Goal: Navigation & Orientation: Find specific page/section

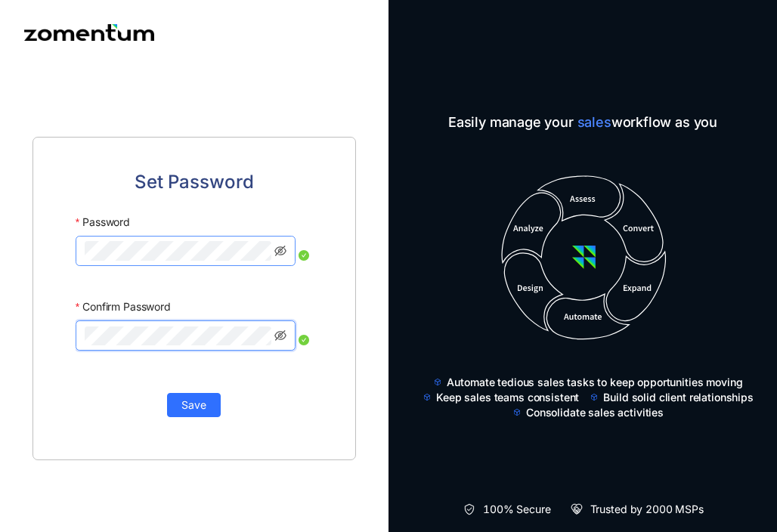
click button "Save" at bounding box center [194, 405] width 54 height 24
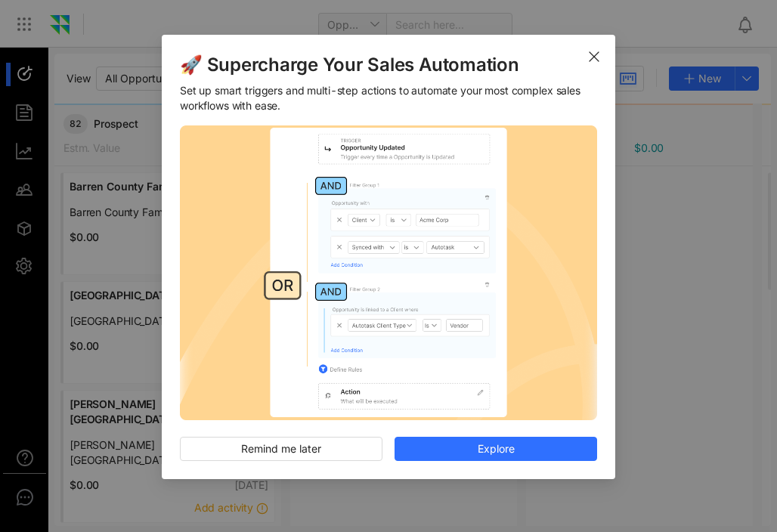
click at [592, 63] on icon "Close" at bounding box center [594, 57] width 12 height 12
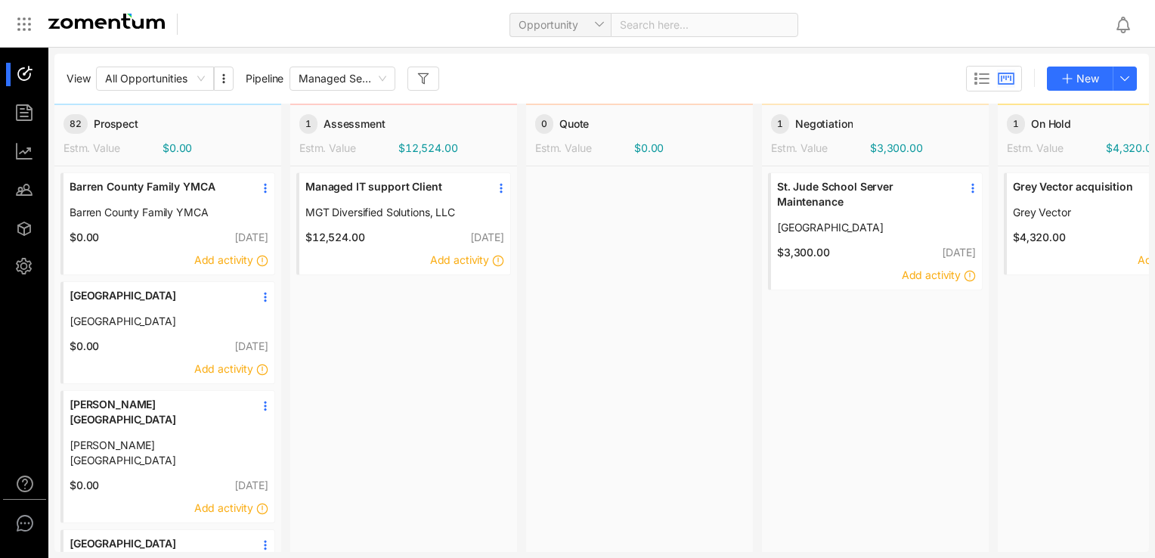
click at [418, 75] on icon "button" at bounding box center [423, 79] width 12 height 12
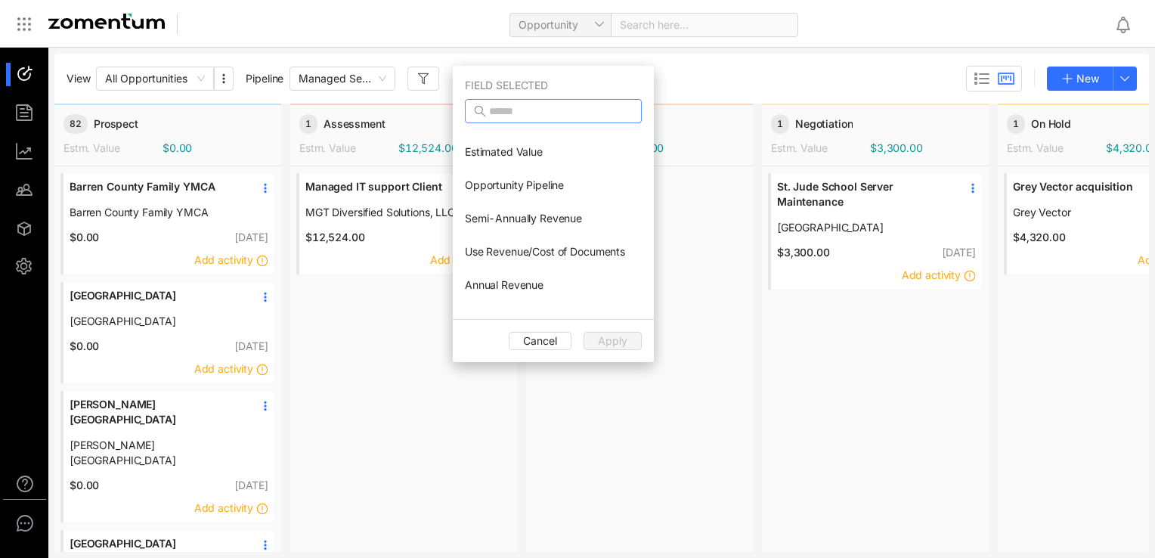
click at [552, 111] on input "text" at bounding box center [554, 111] width 131 height 17
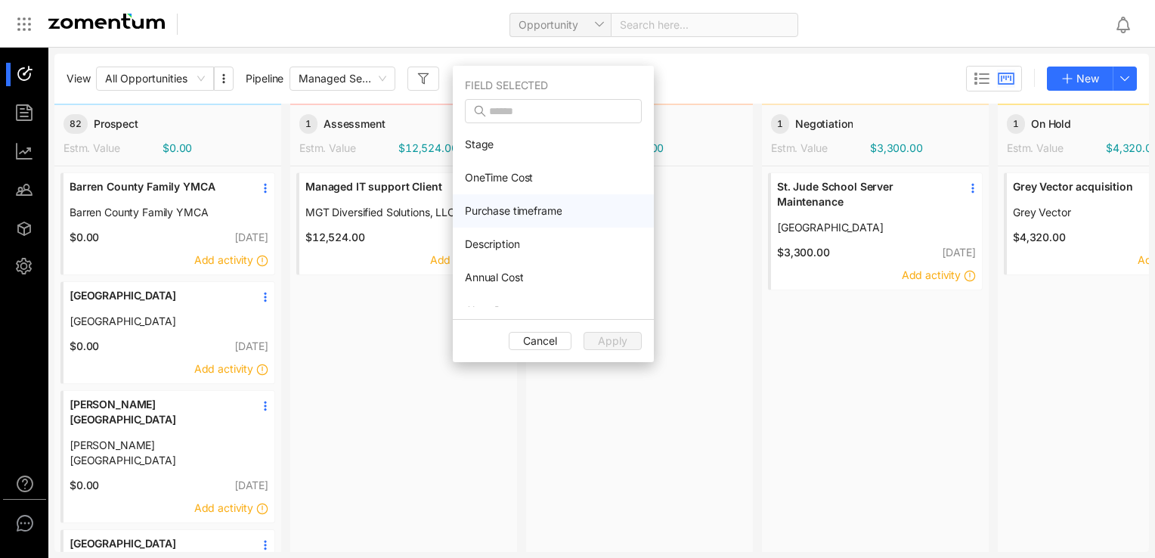
drag, startPoint x: 620, startPoint y: 210, endPoint x: 610, endPoint y: 212, distance: 9.9
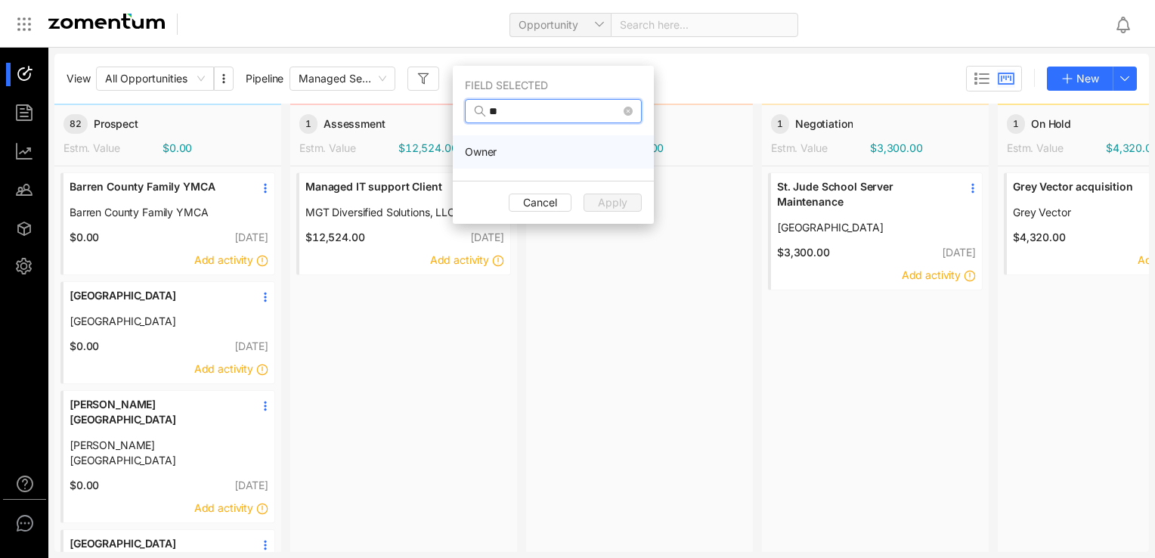
type input "**"
click at [490, 143] on li "Owner" at bounding box center [553, 151] width 201 height 33
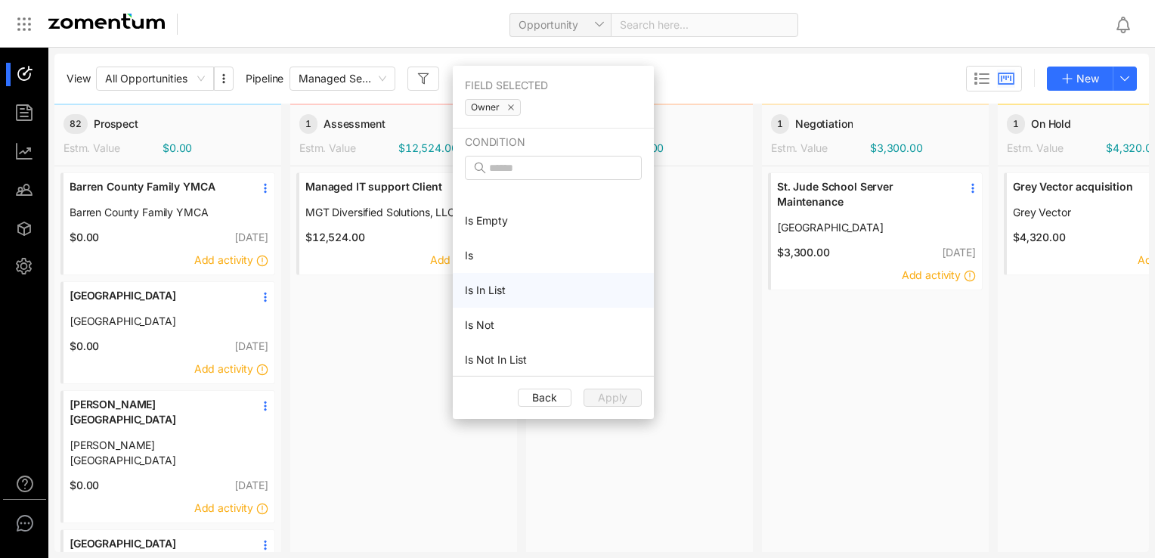
scroll to position [36, 0]
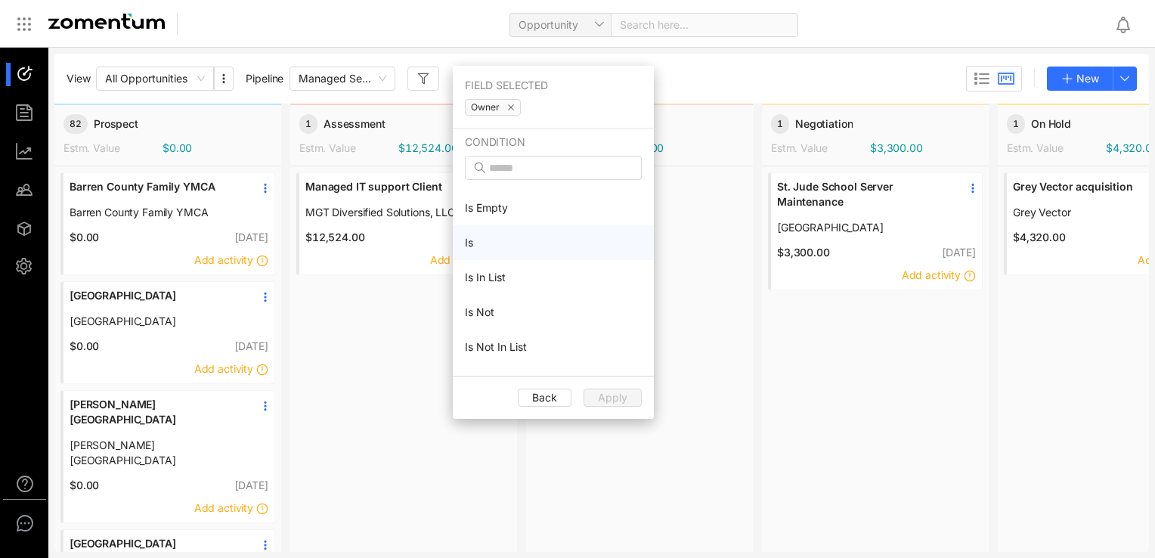
click at [514, 240] on li "Is" at bounding box center [553, 242] width 201 height 35
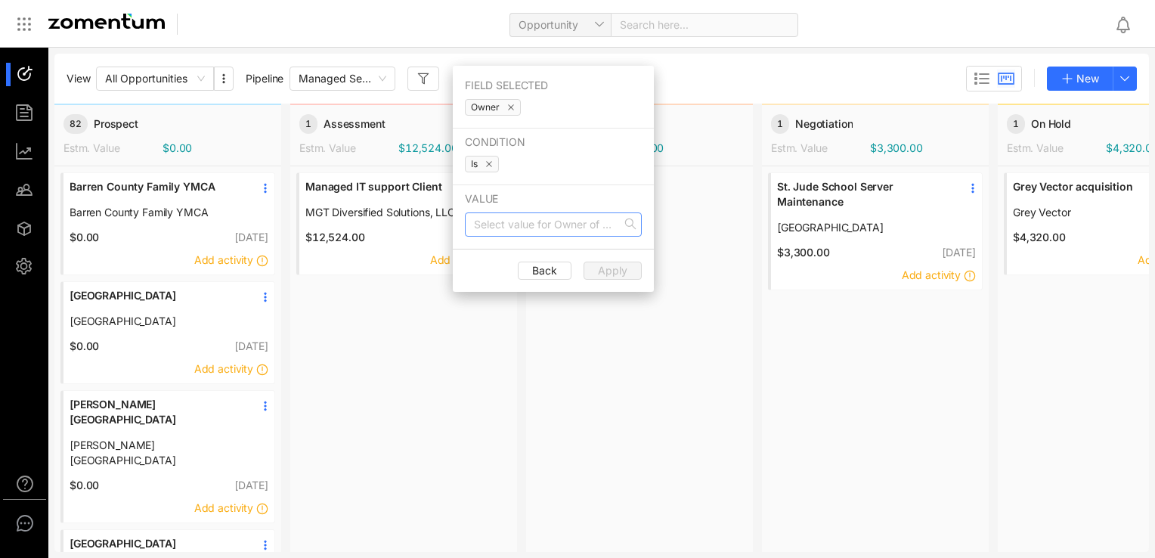
click at [574, 230] on input "search" at bounding box center [548, 224] width 148 height 23
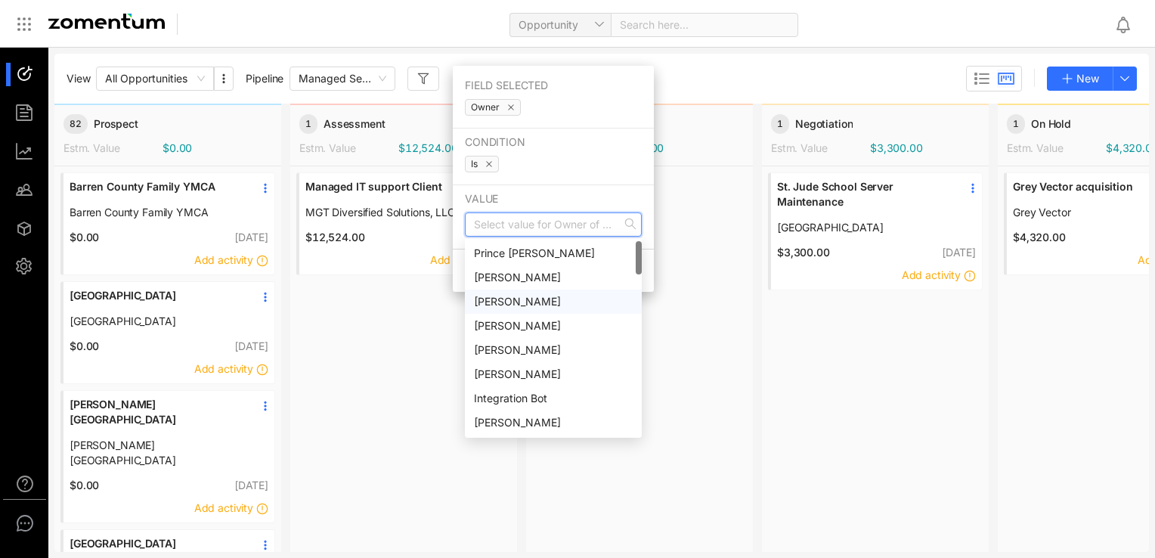
click at [533, 301] on div "[PERSON_NAME]" at bounding box center [553, 301] width 159 height 17
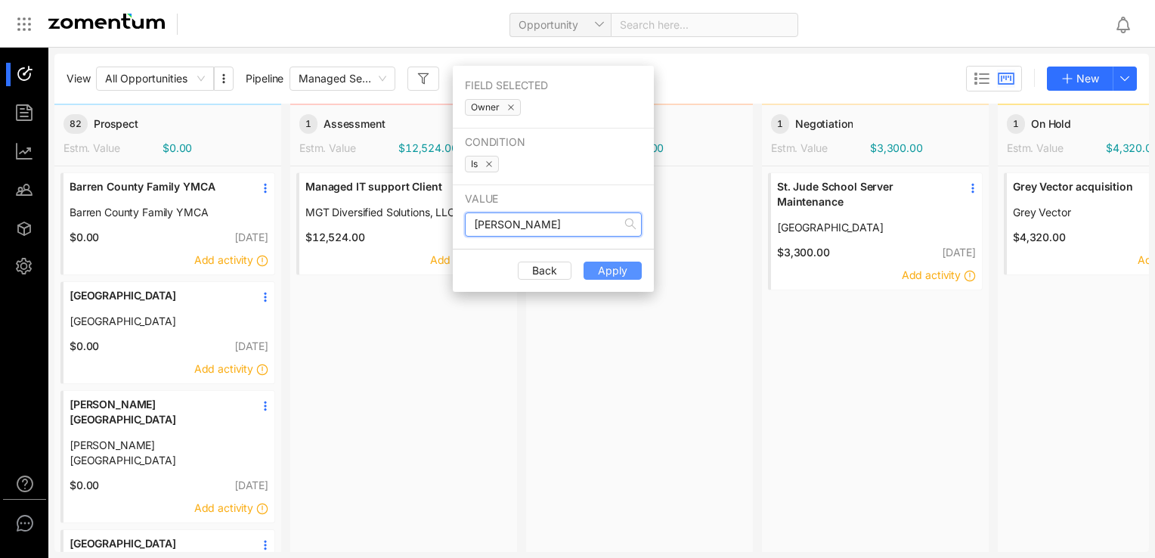
click at [602, 267] on span "Apply" at bounding box center [612, 270] width 29 height 17
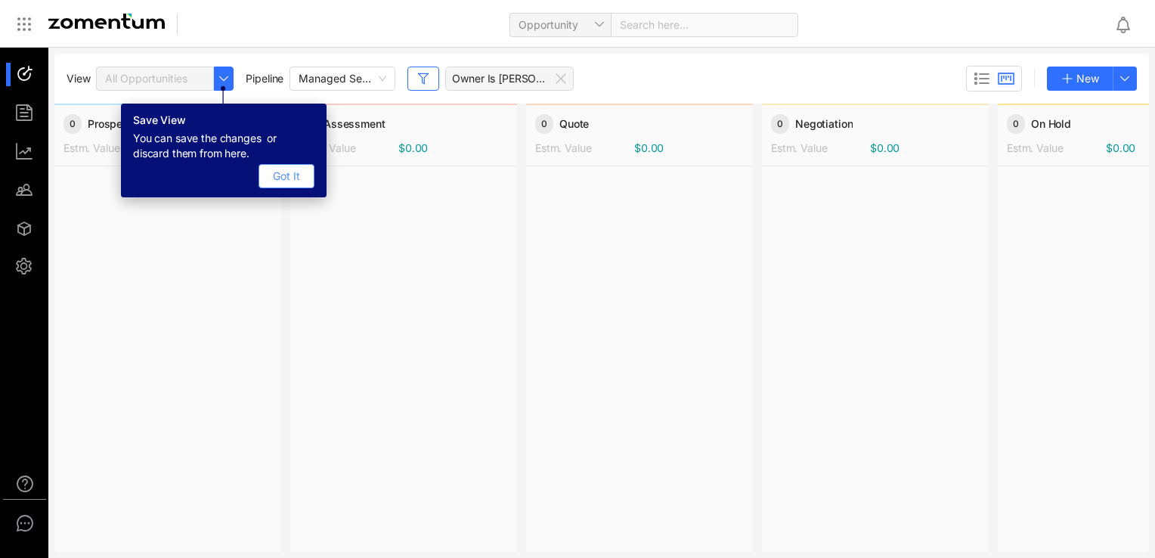
click at [274, 177] on span "Got It" at bounding box center [286, 176] width 27 height 17
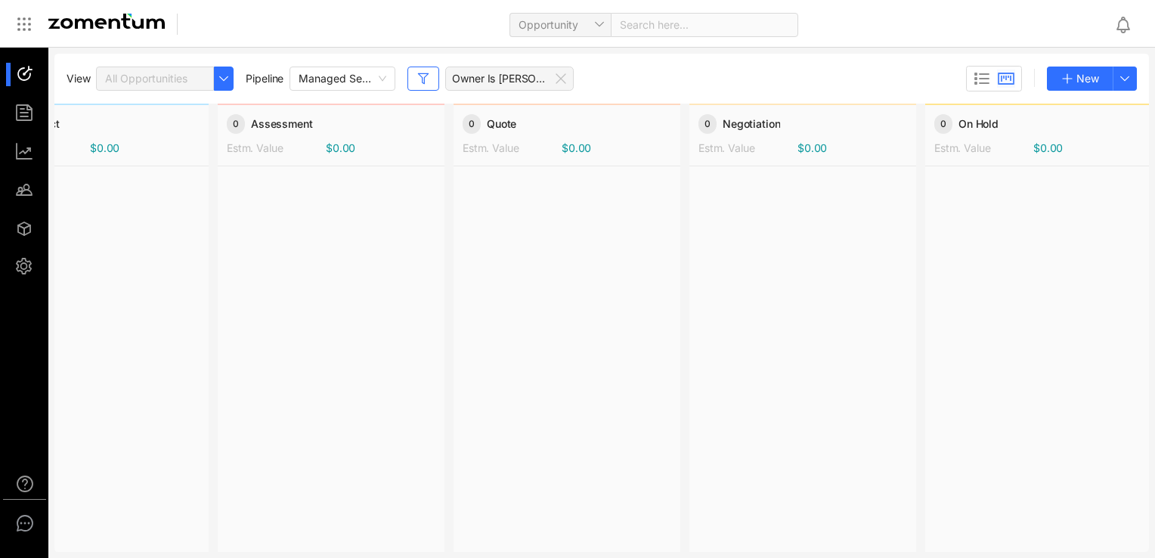
scroll to position [0, 0]
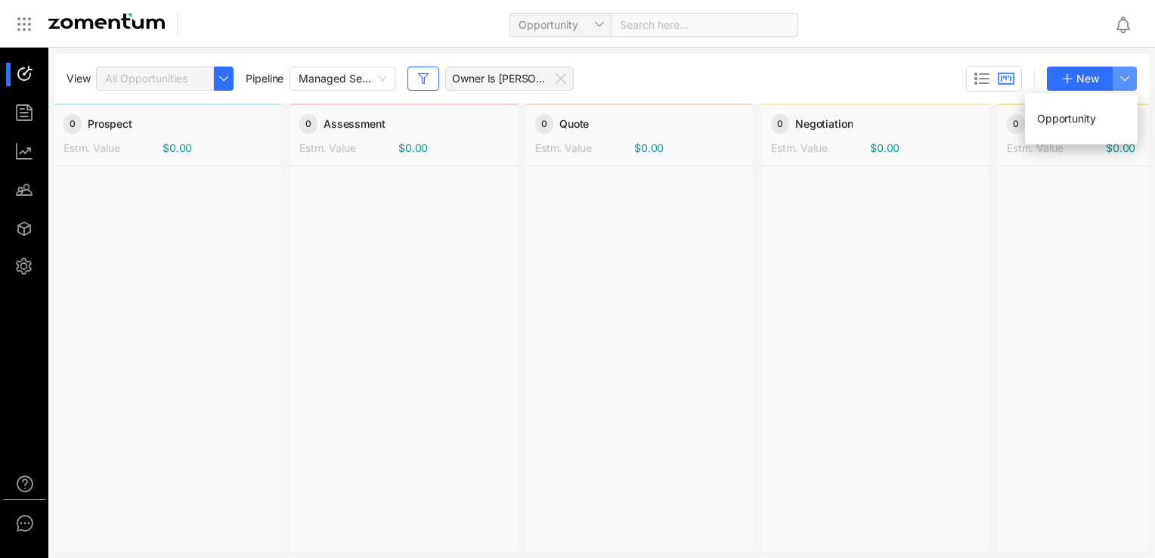
click at [776, 82] on icon "button" at bounding box center [1124, 79] width 12 height 12
click at [776, 119] on span "Opportunity" at bounding box center [1066, 118] width 58 height 13
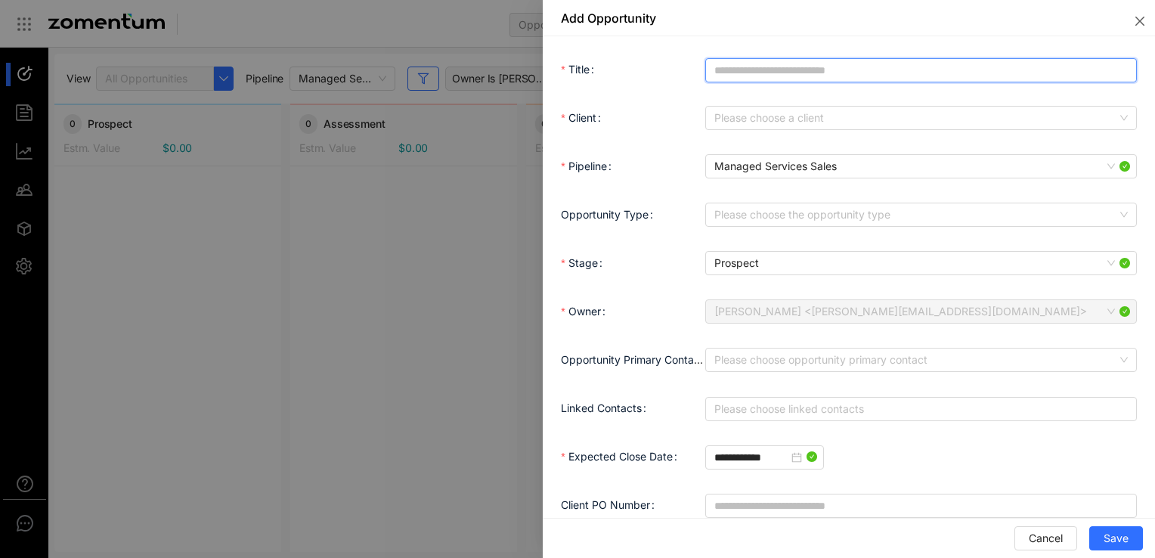
click at [776, 70] on input "Title" at bounding box center [920, 70] width 431 height 24
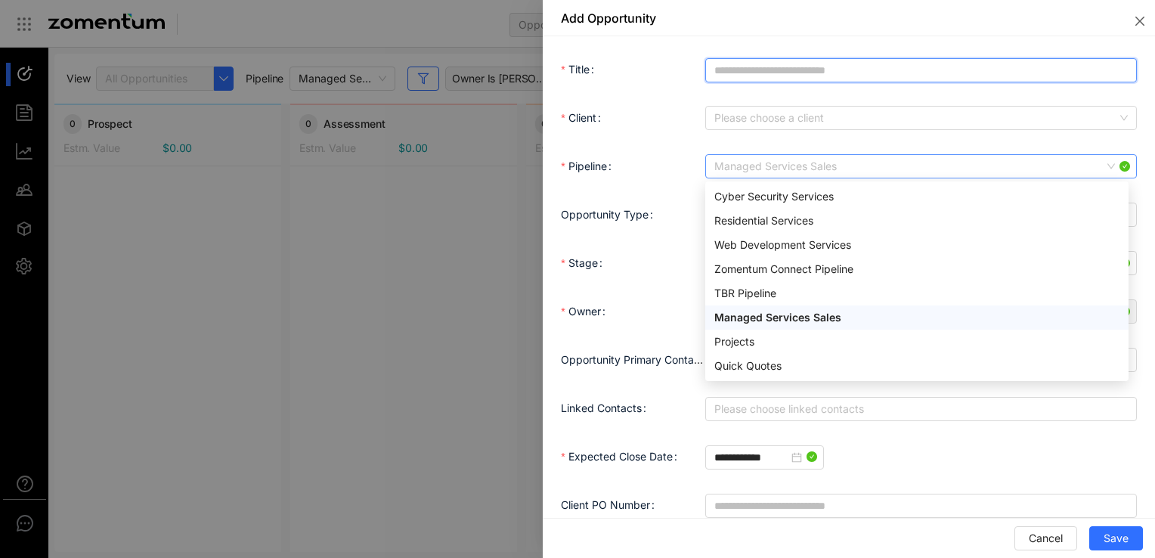
click at [768, 168] on span "Managed Services Sales" at bounding box center [920, 166] width 413 height 23
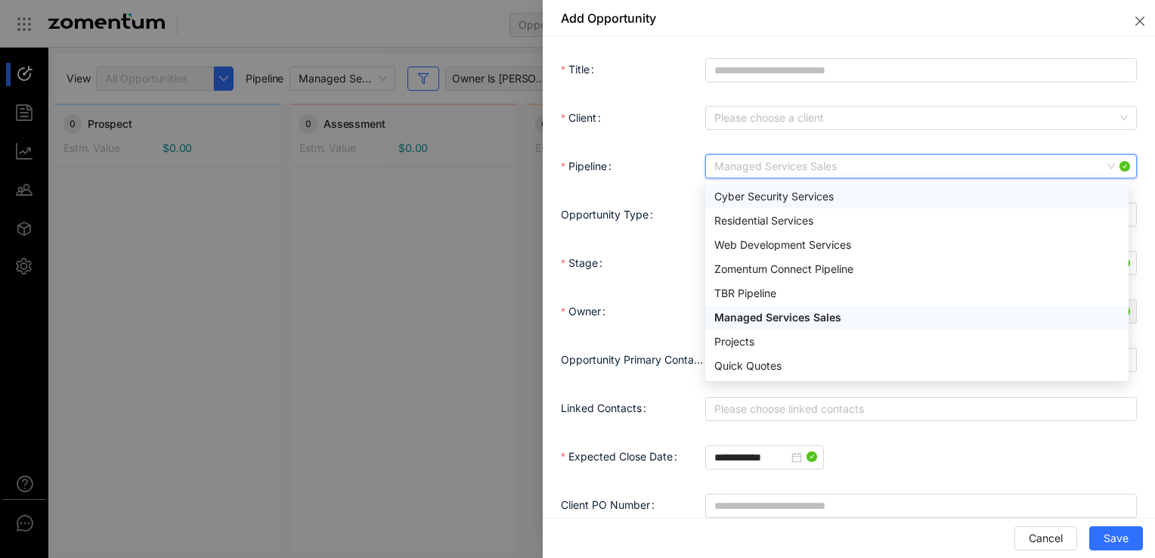
click at [671, 181] on div "Pipeline" at bounding box center [633, 166] width 144 height 30
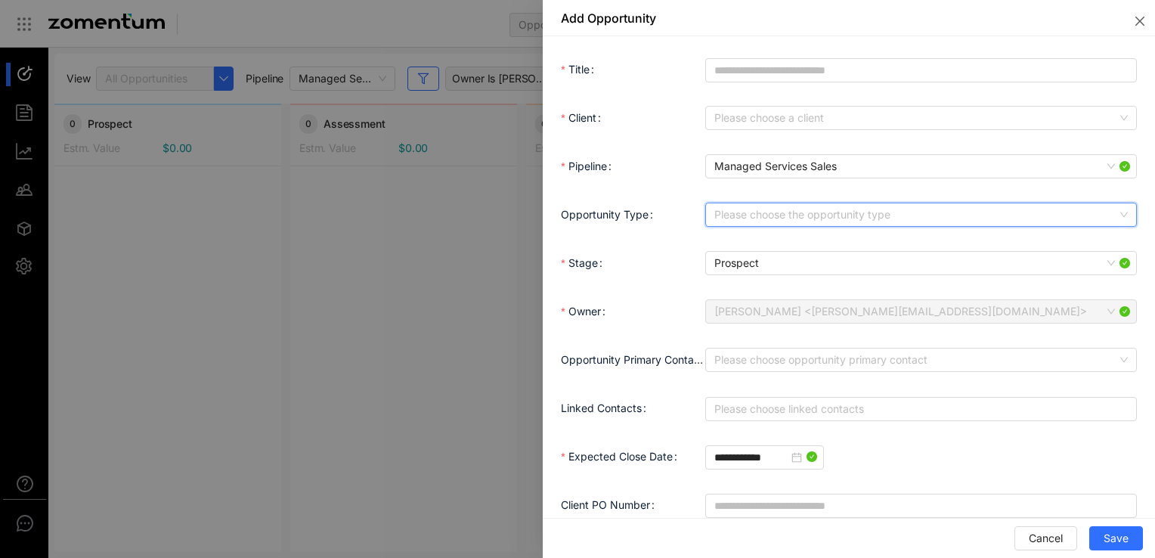
click at [756, 218] on input "Opportunity Type" at bounding box center [915, 214] width 403 height 23
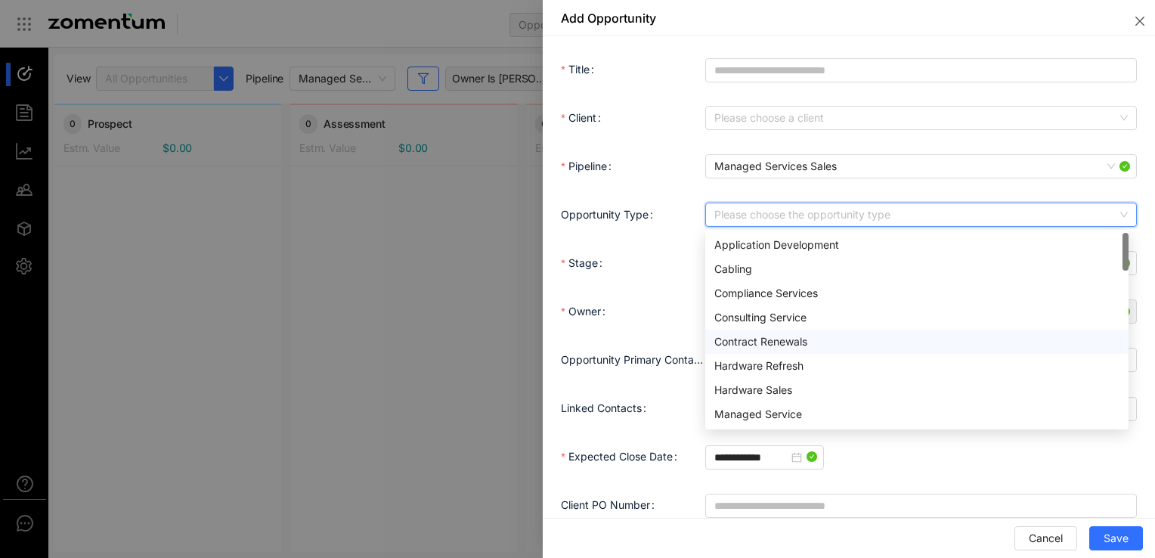
scroll to position [76, 0]
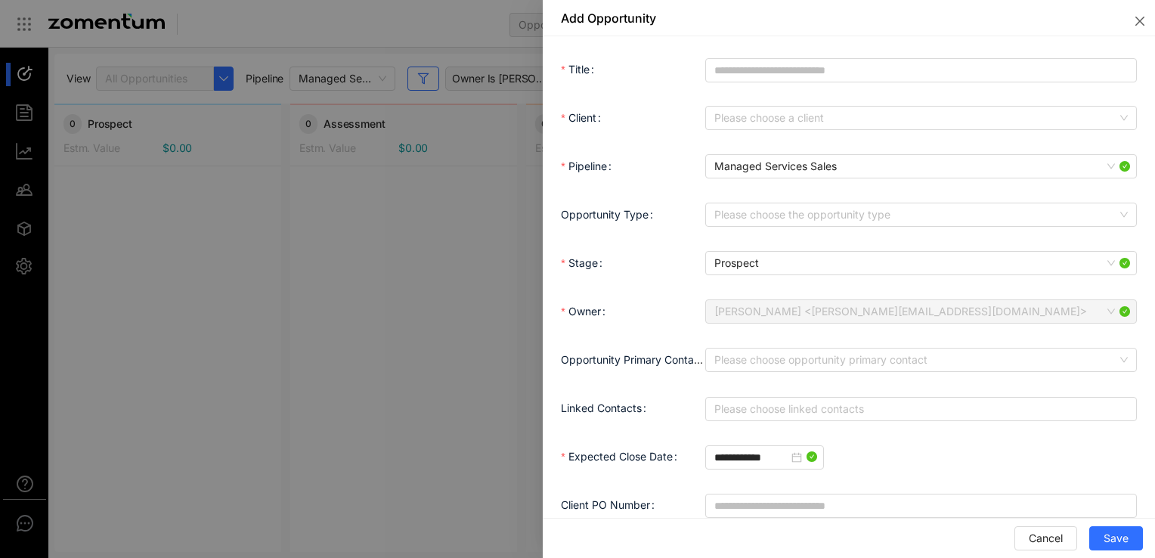
click at [669, 216] on div "Opportunity Type" at bounding box center [633, 214] width 144 height 30
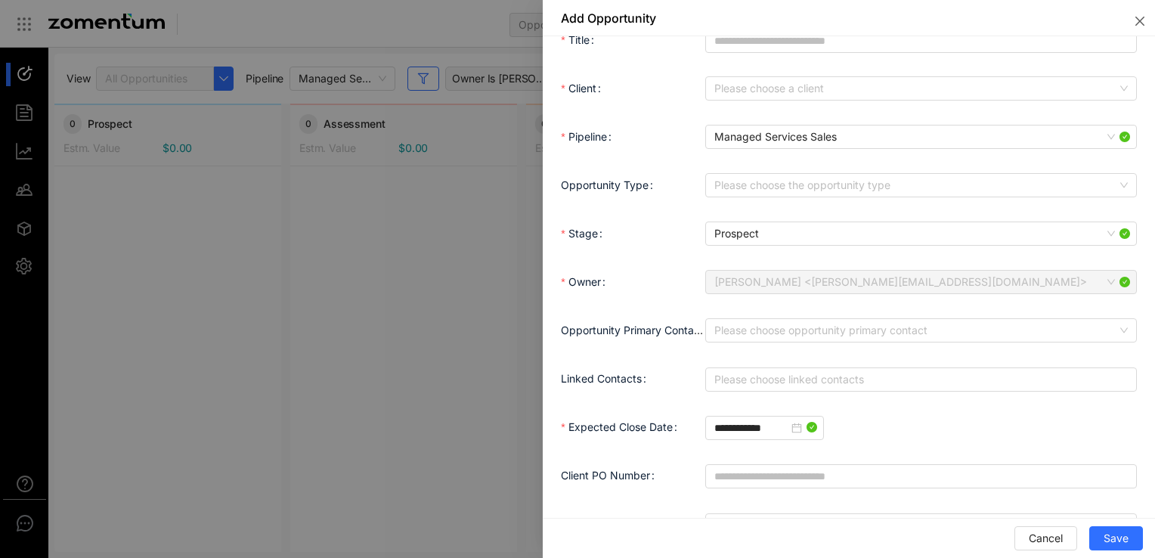
scroll to position [0, 0]
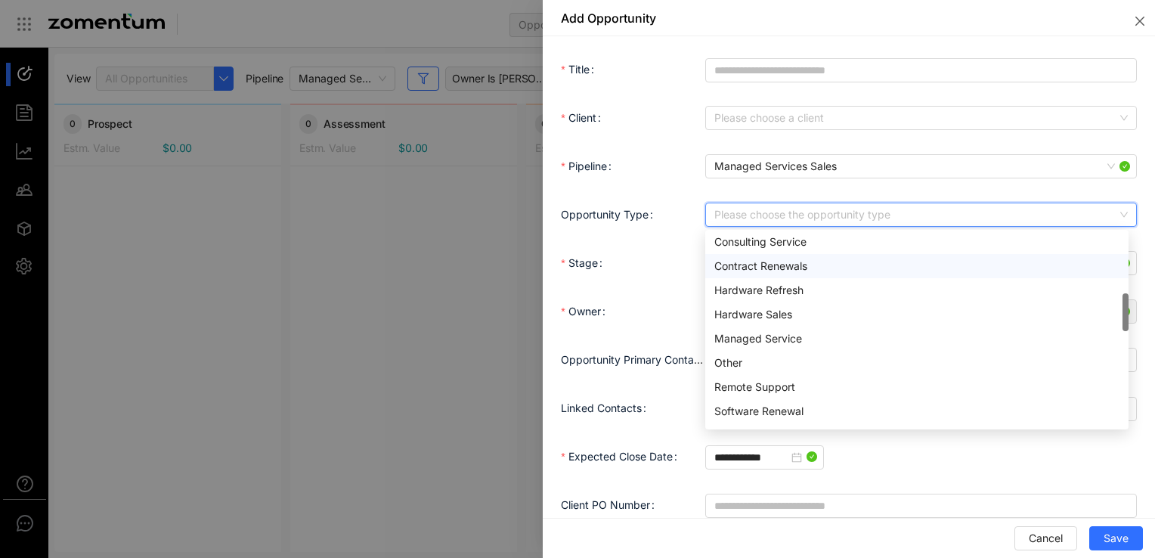
drag, startPoint x: 843, startPoint y: 206, endPoint x: 766, endPoint y: 537, distance: 338.9
click at [765, 531] on div "Cancel Save" at bounding box center [849, 538] width 612 height 40
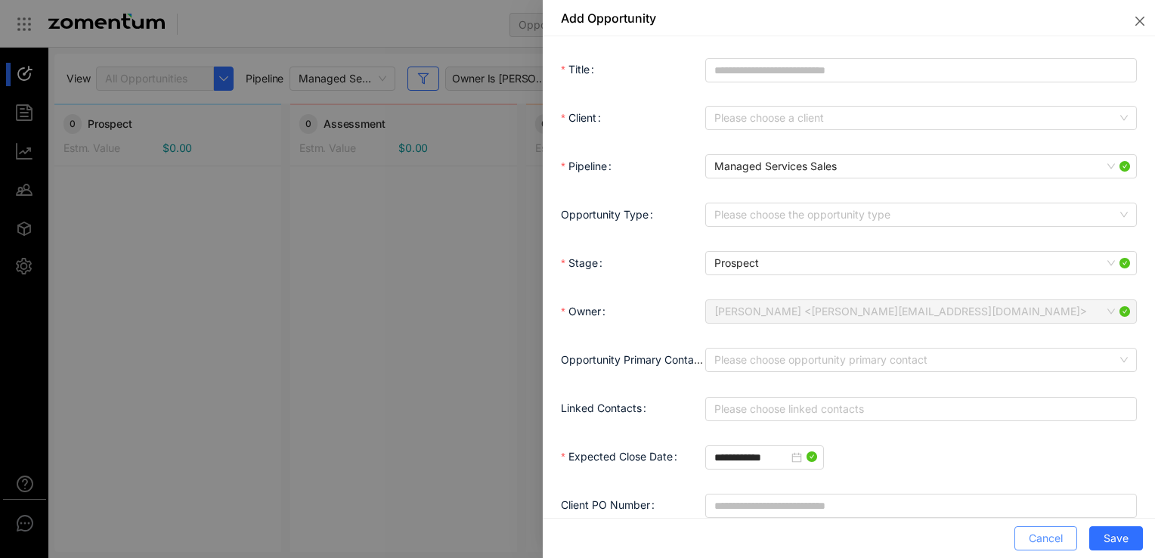
click at [776, 530] on span "Cancel" at bounding box center [1045, 538] width 34 height 17
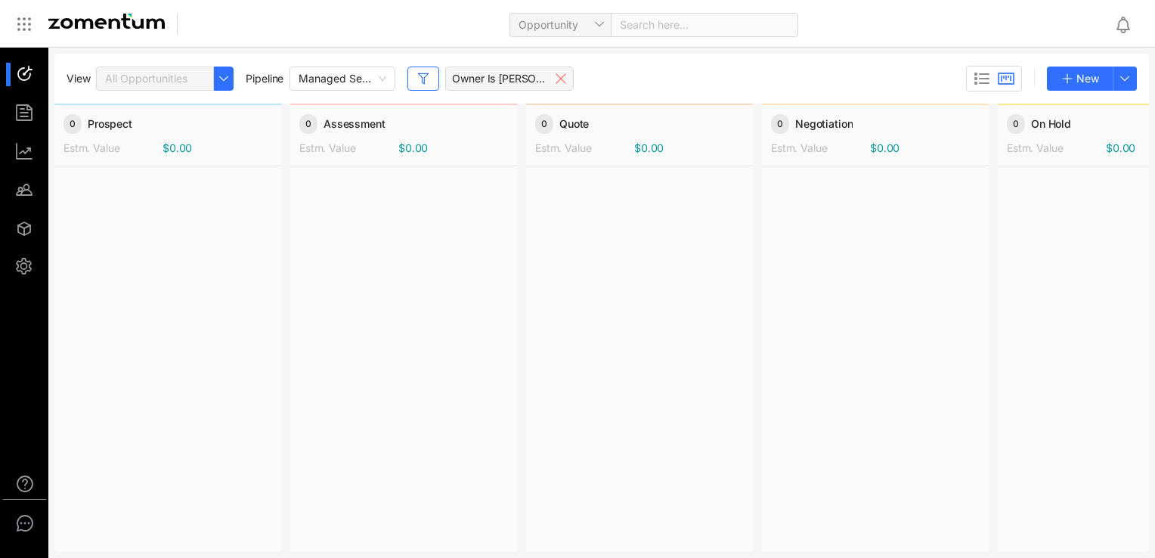
click at [567, 79] on div "Owner Is Nate Sauve" at bounding box center [509, 78] width 128 height 24
click at [559, 81] on use at bounding box center [560, 78] width 9 height 9
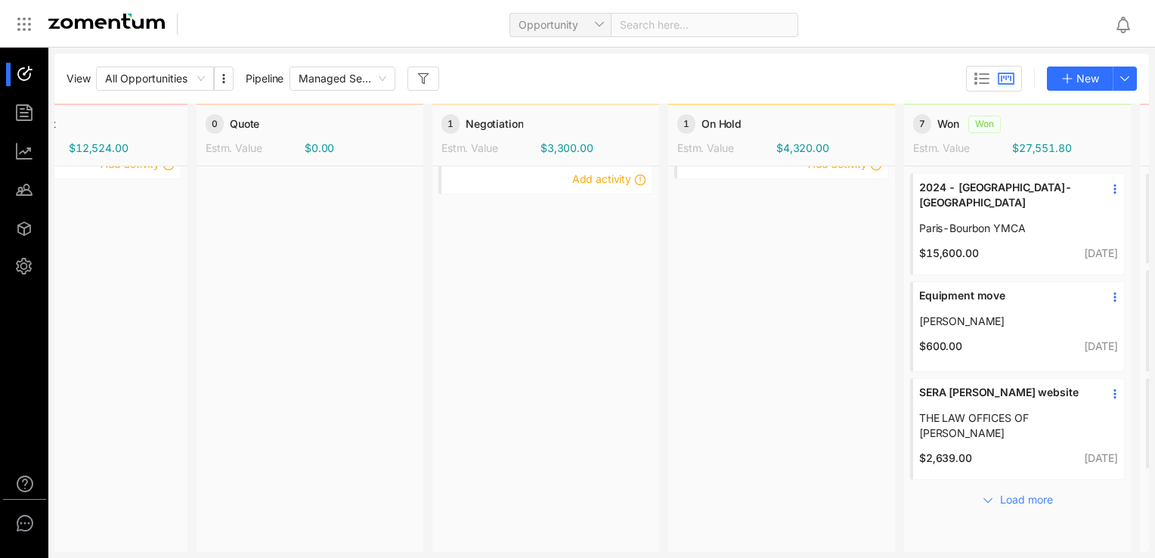
scroll to position [96, 346]
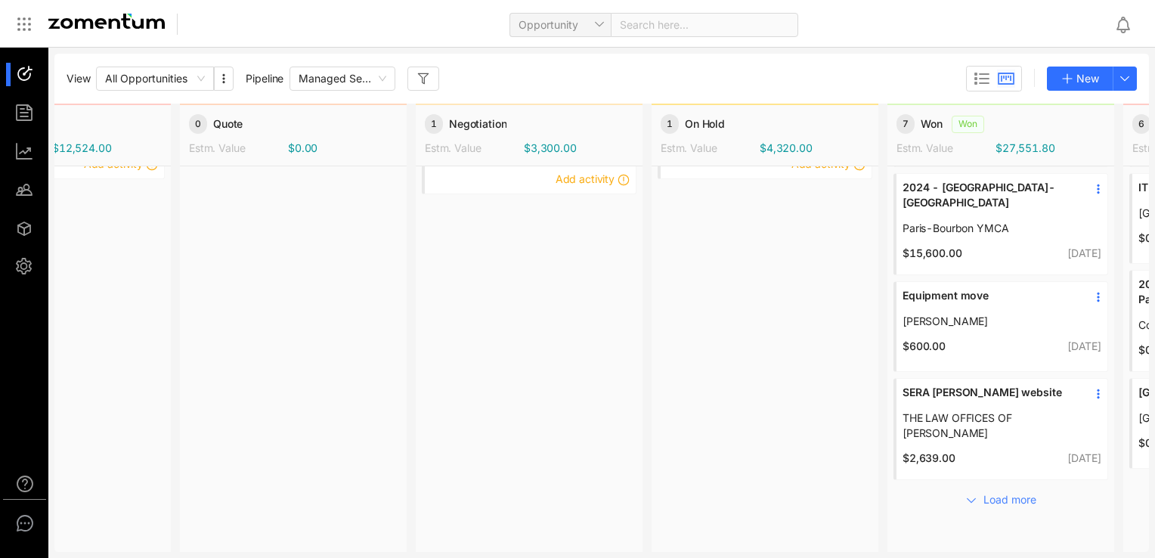
click at [776, 288] on span "Equipment move" at bounding box center [989, 295] width 174 height 15
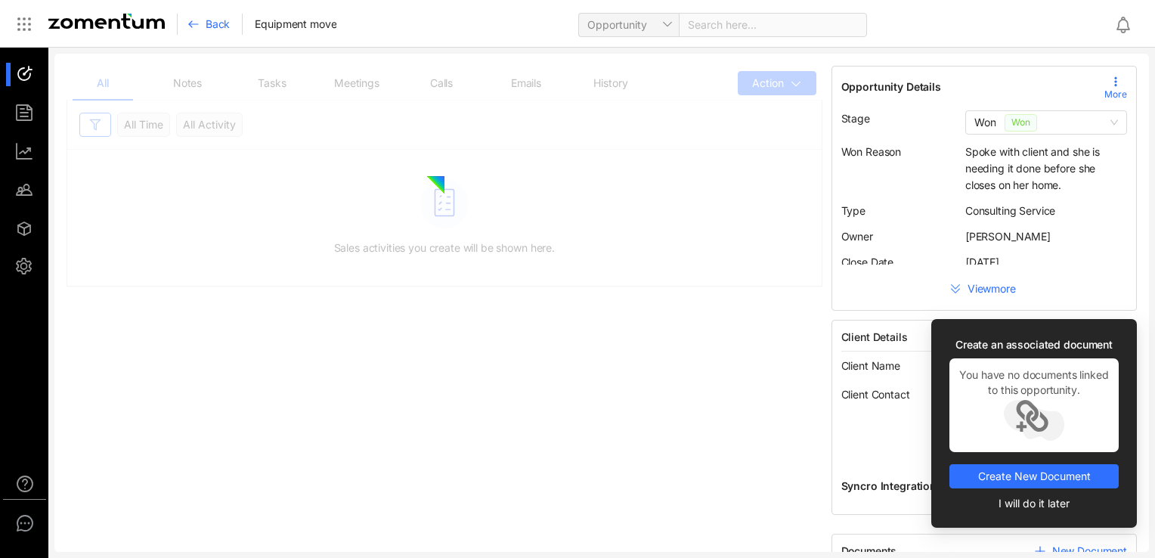
click at [776, 289] on span "View more" at bounding box center [992, 288] width 51 height 15
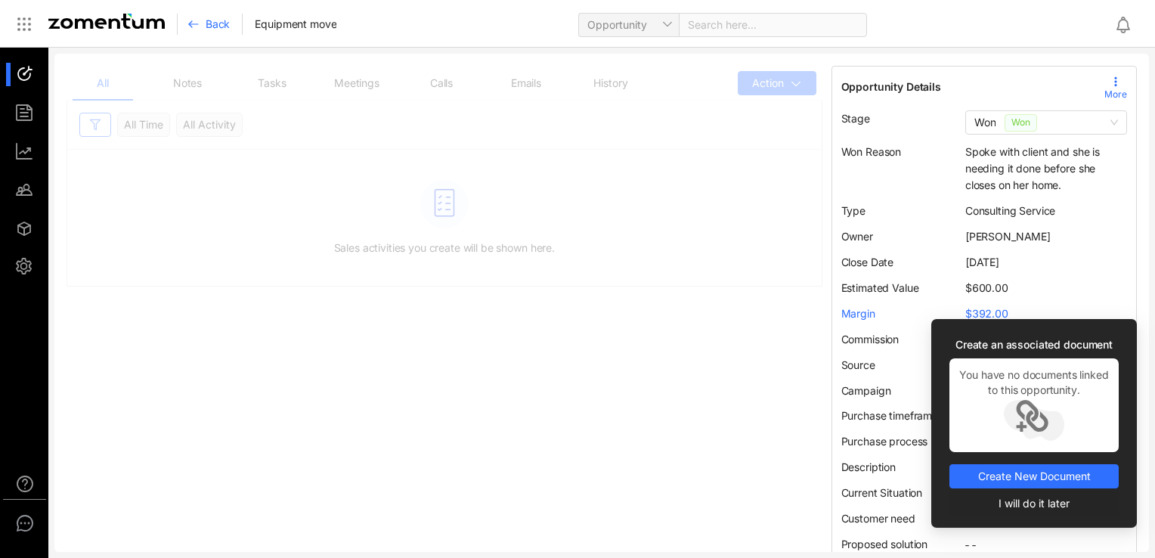
click at [776, 503] on span "I will do it later" at bounding box center [1033, 503] width 71 height 17
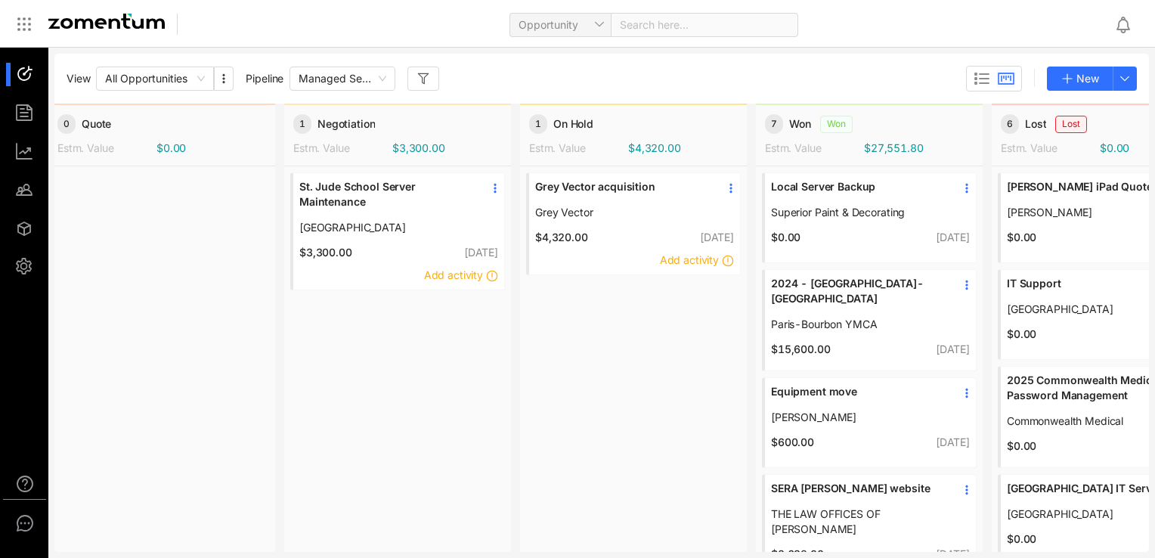
scroll to position [0, 561]
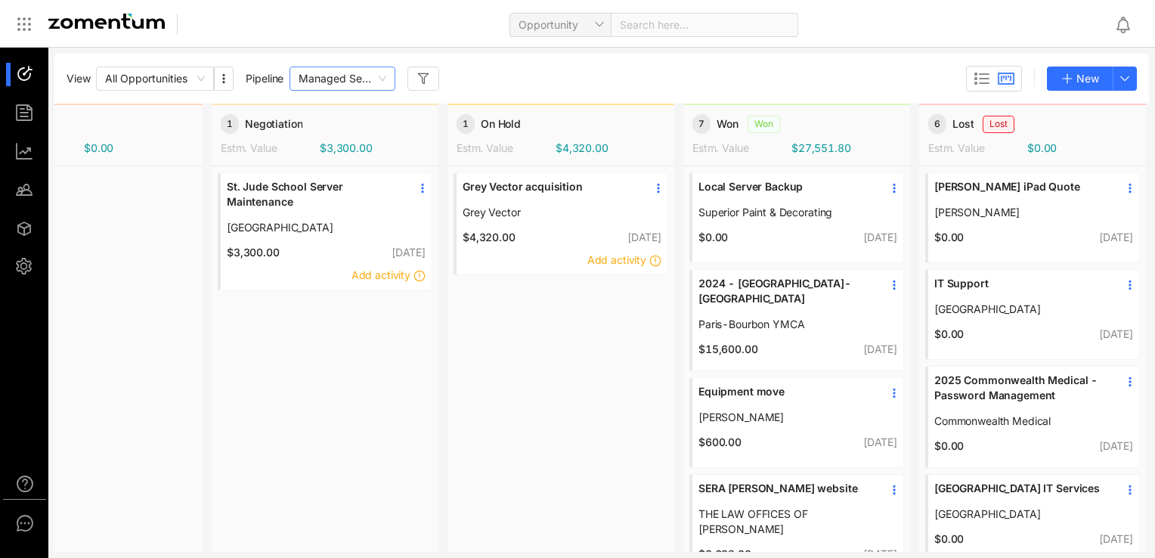
click at [372, 77] on span "Managed Services Sales" at bounding box center [342, 78] width 88 height 23
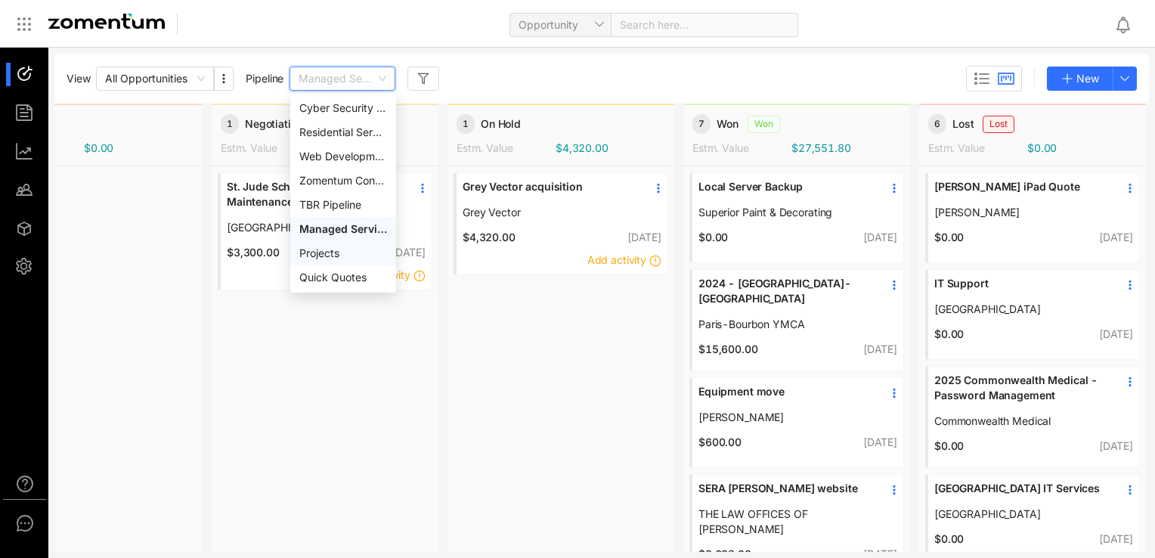
click at [338, 253] on div "Projects" at bounding box center [343, 253] width 88 height 17
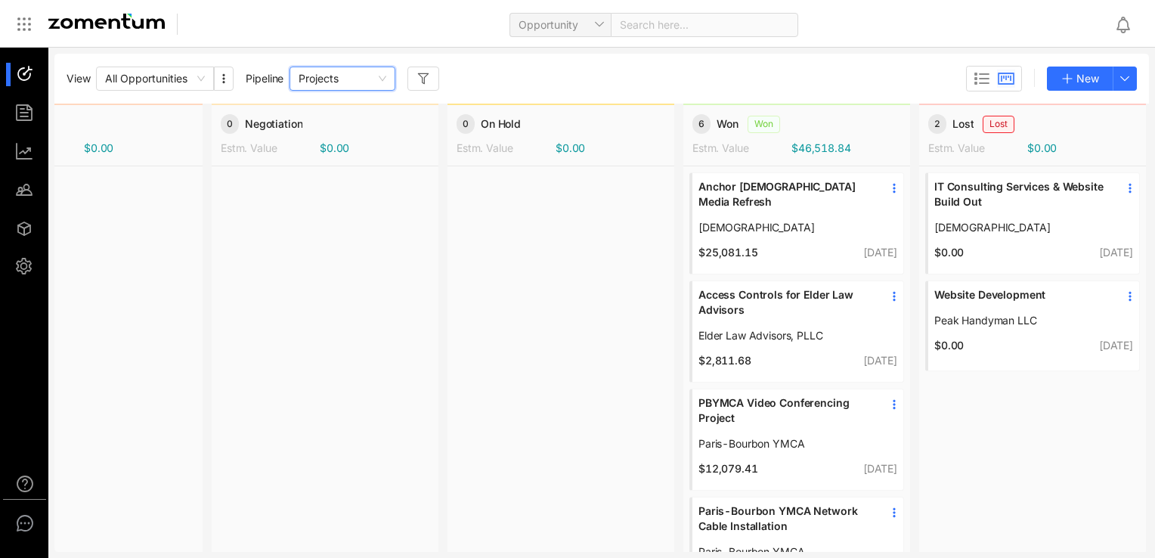
click at [776, 205] on span "Anchor [DEMOGRAPHIC_DATA] Media Refresh" at bounding box center [785, 194] width 174 height 30
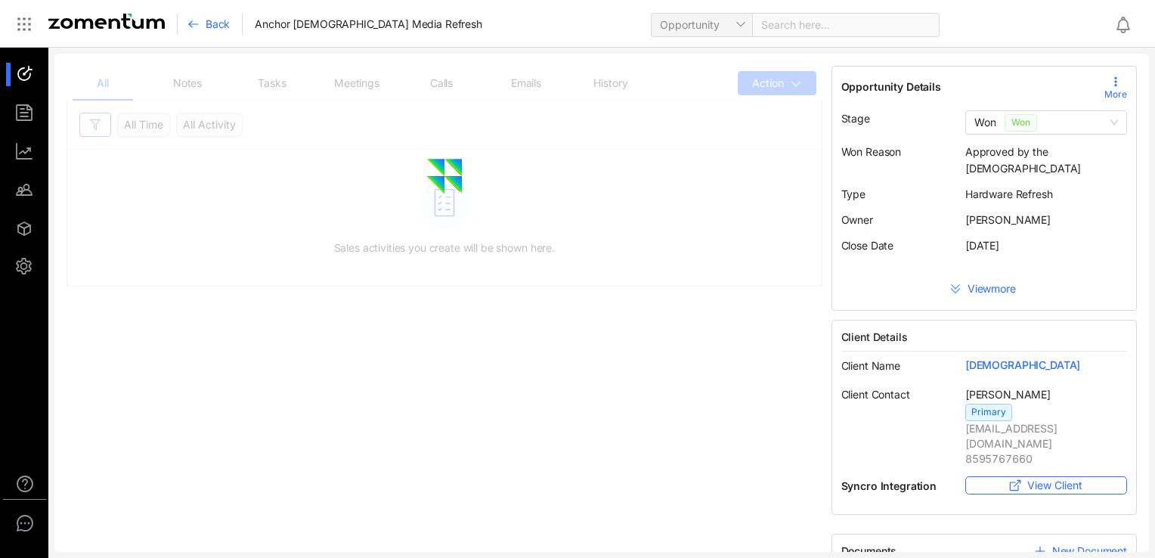
click at [776, 290] on span "View more" at bounding box center [992, 288] width 51 height 15
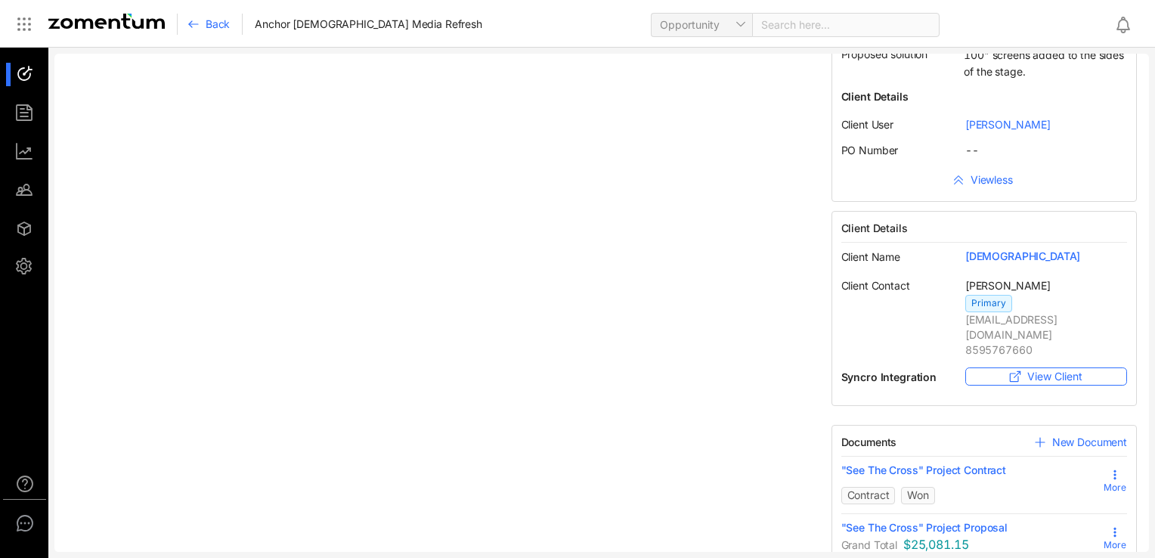
scroll to position [611, 0]
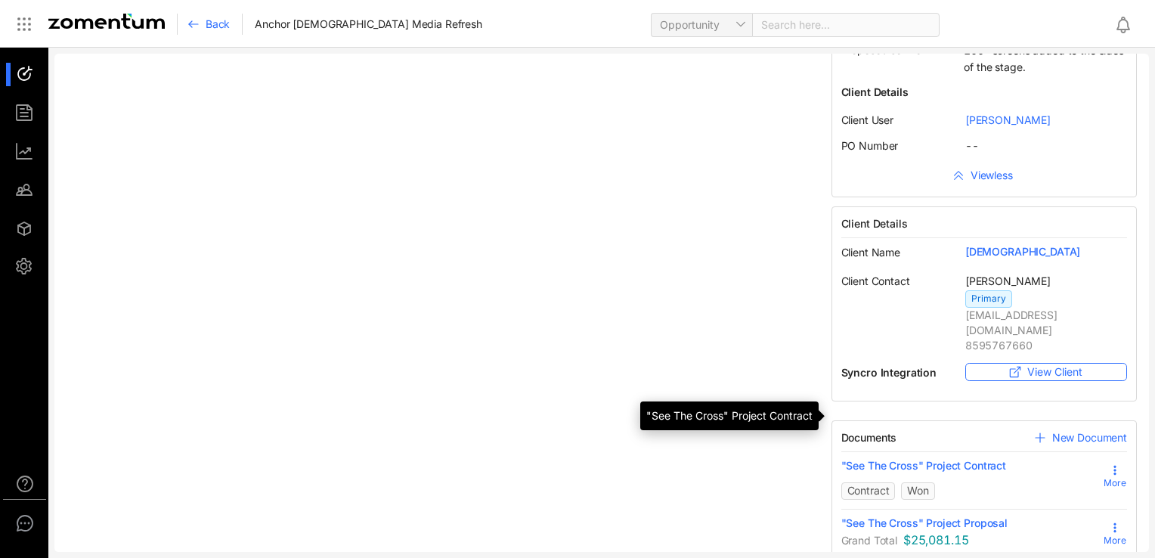
click at [776, 458] on span ""See The Cross" Project Contract" at bounding box center [923, 465] width 165 height 15
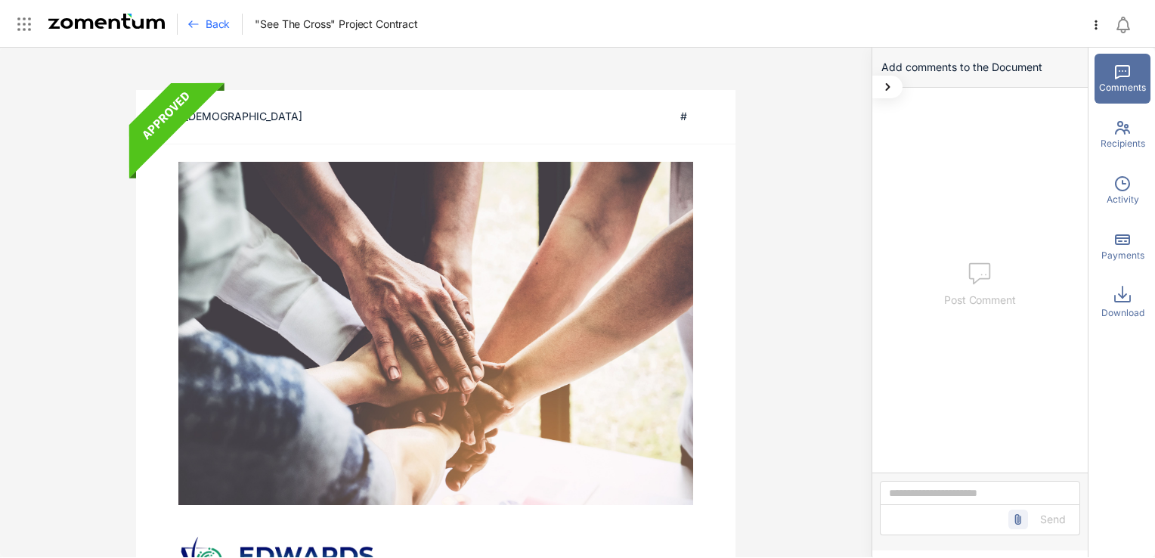
click at [221, 29] on span "Back" at bounding box center [218, 24] width 24 height 15
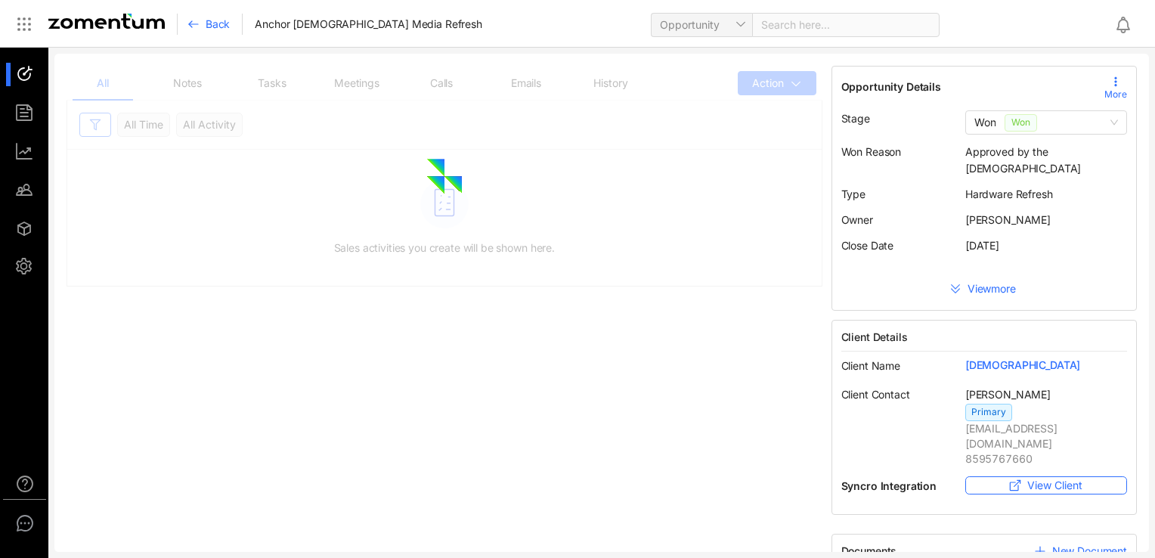
scroll to position [130, 0]
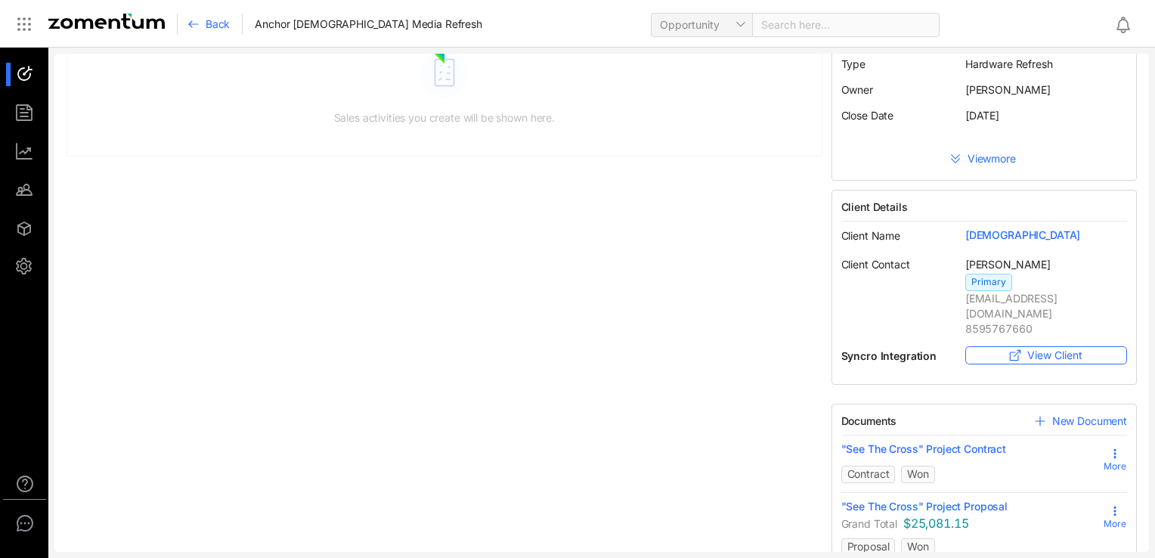
drag, startPoint x: 1019, startPoint y: 400, endPoint x: 1003, endPoint y: 386, distance: 20.3
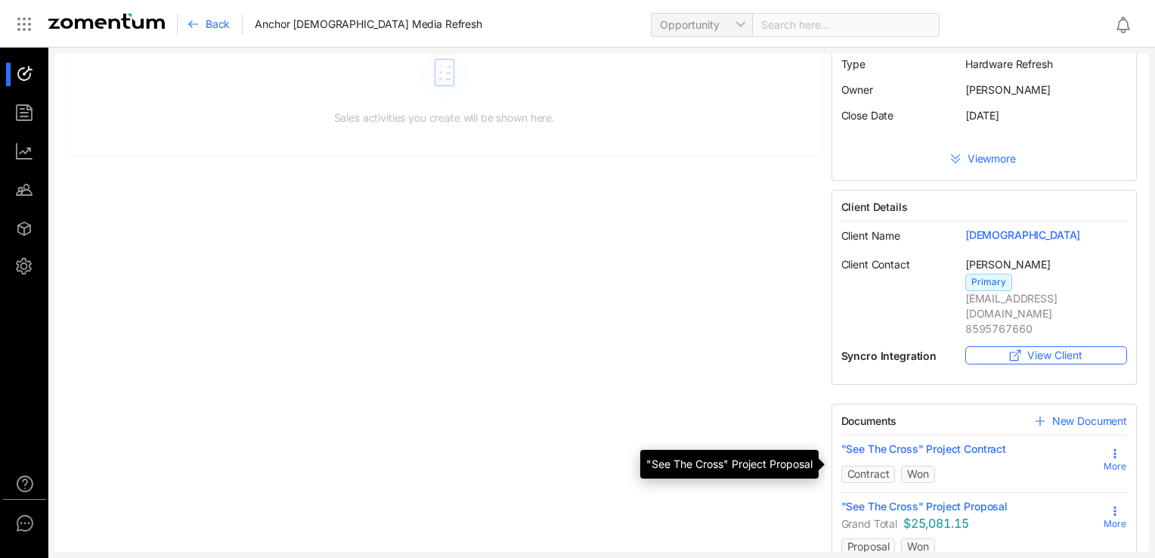
click at [776, 499] on span ""See The Cross" Project Proposal" at bounding box center [924, 506] width 167 height 15
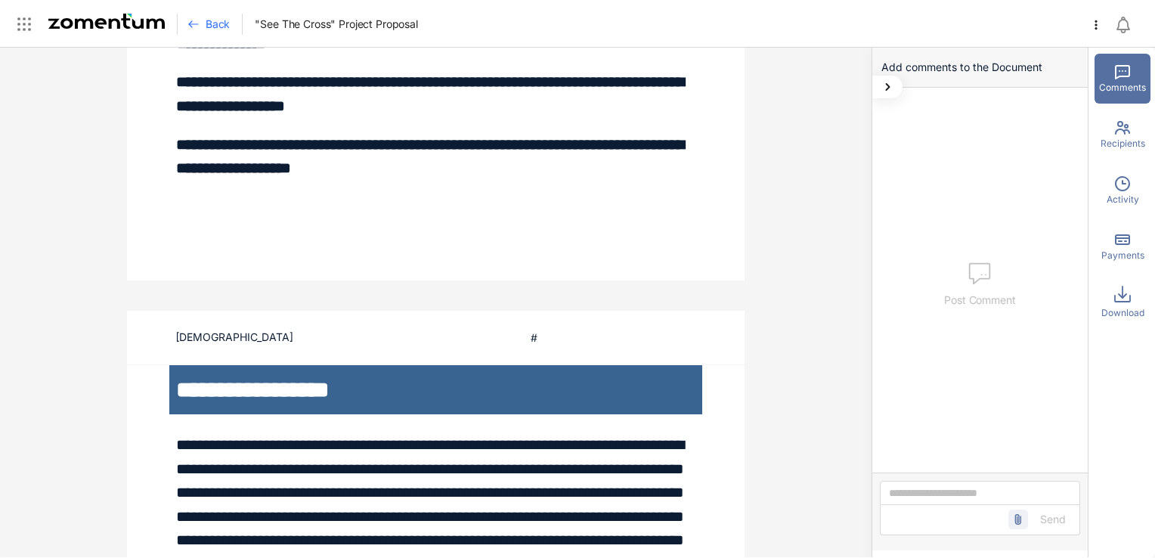
scroll to position [1716, 0]
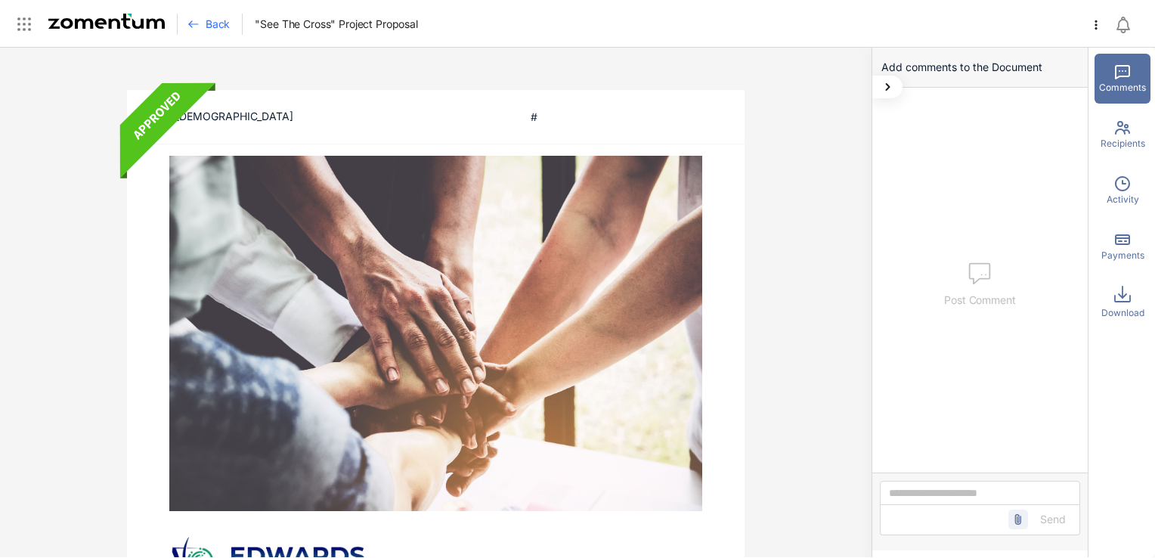
click at [804, 293] on div "Zomentum [DEMOGRAPHIC_DATA] # Zomentum [DEMOGRAPHIC_DATA] # Zomentum [DEMOGRAPH…" at bounding box center [435, 302] width 871 height 509
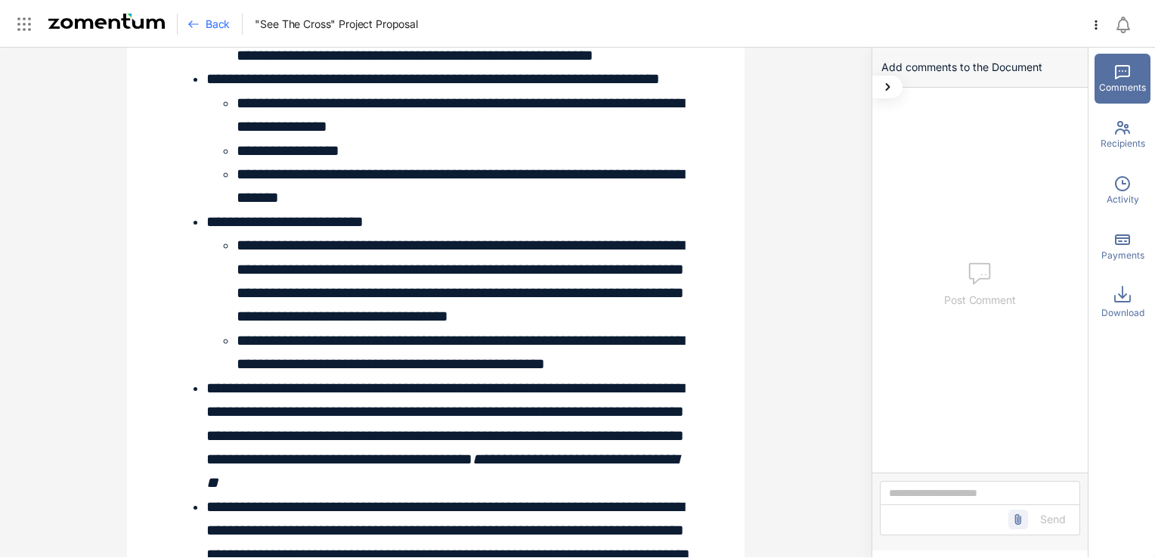
scroll to position [3374, 0]
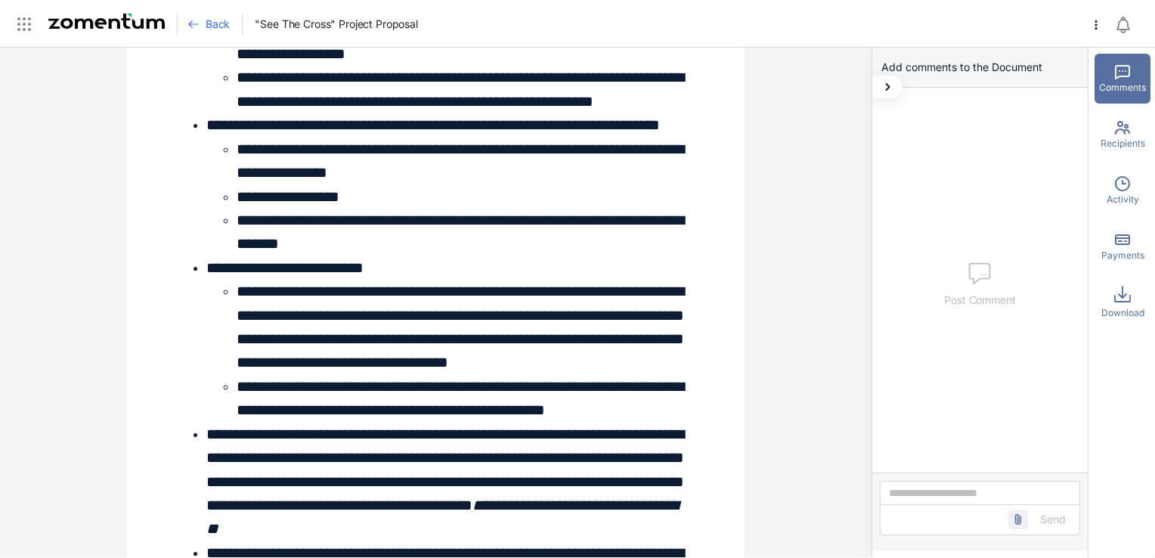
drag, startPoint x: 350, startPoint y: 116, endPoint x: 360, endPoint y: 112, distance: 11.5
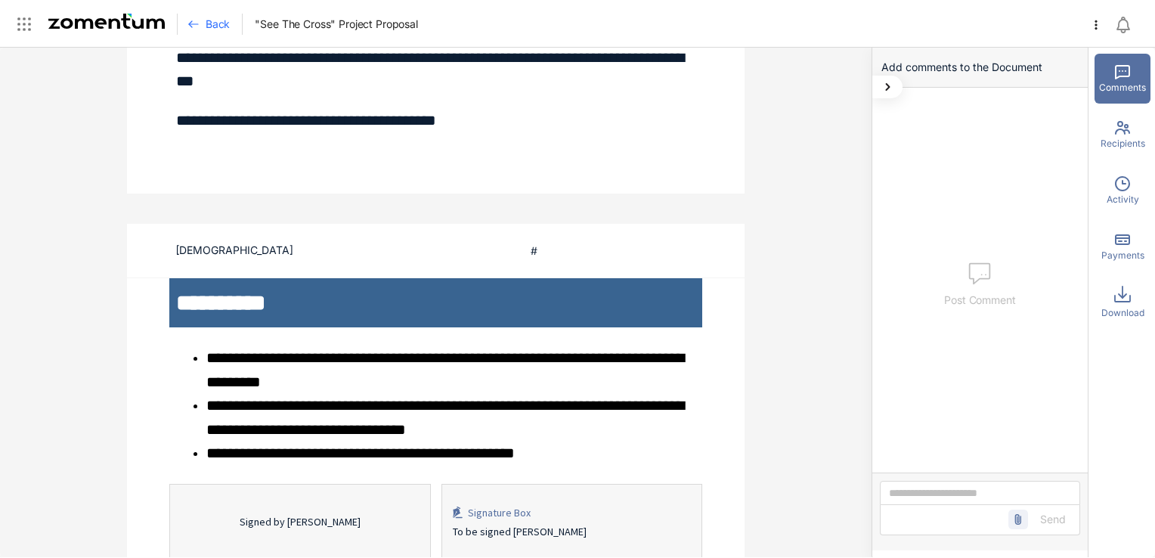
scroll to position [12267, 0]
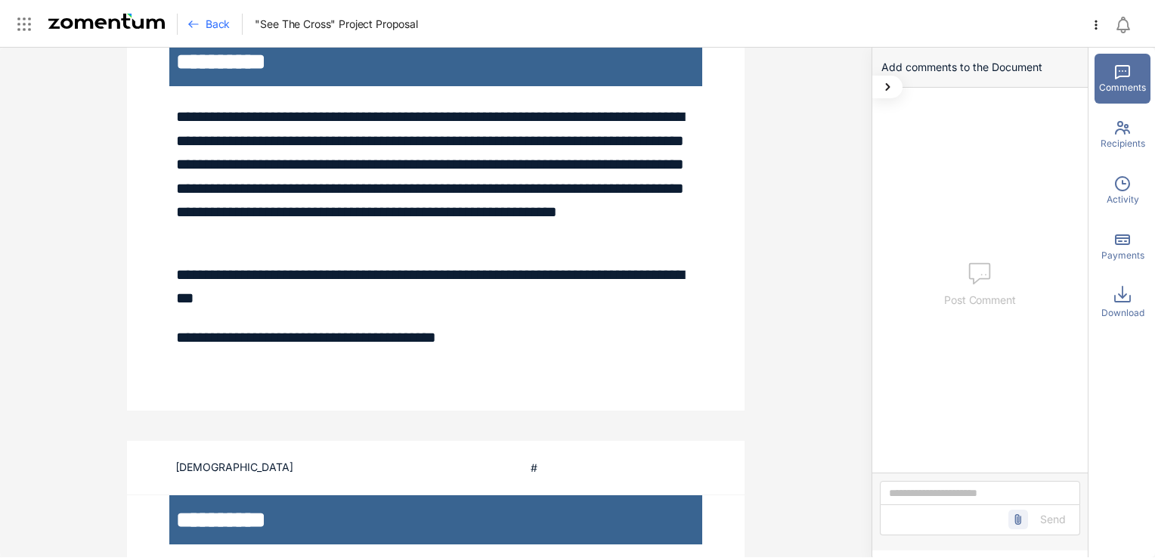
drag, startPoint x: 623, startPoint y: 345, endPoint x: 614, endPoint y: 333, distance: 14.1
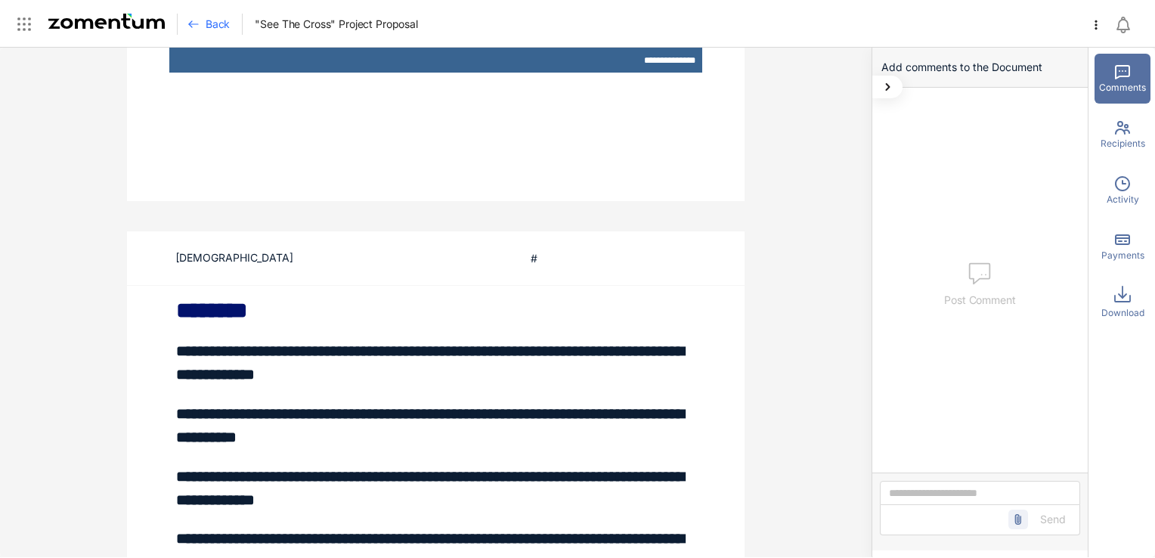
scroll to position [756, 0]
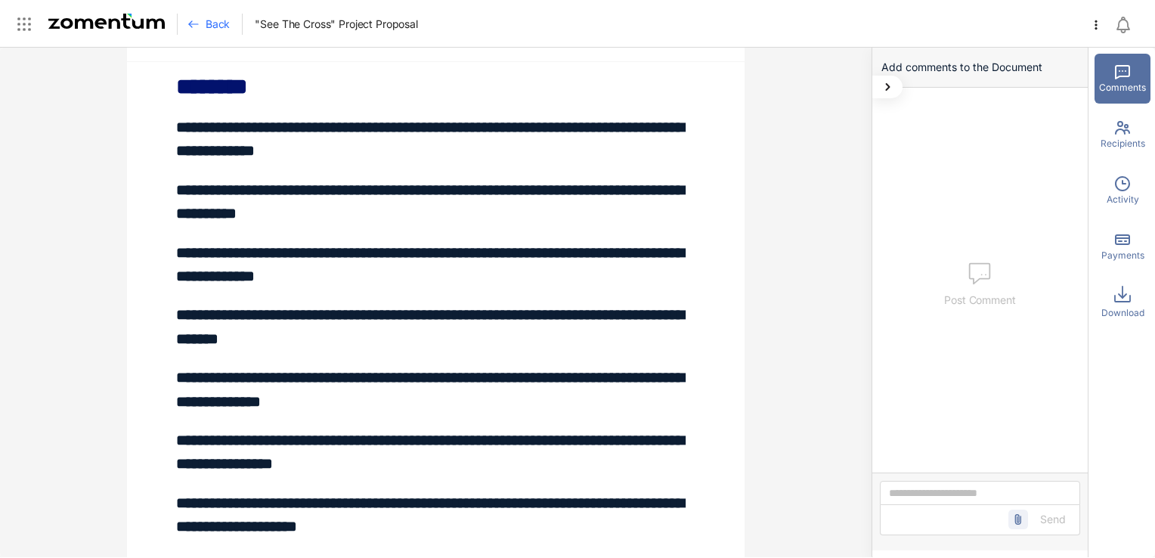
drag, startPoint x: 490, startPoint y: 159, endPoint x: 472, endPoint y: 155, distance: 18.5
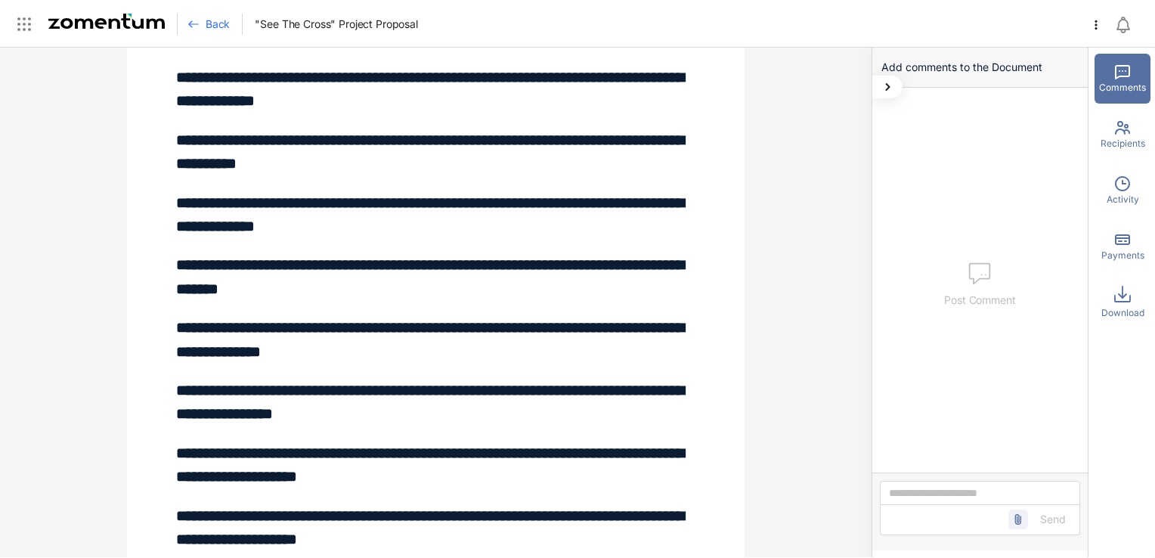
drag, startPoint x: 606, startPoint y: 197, endPoint x: 592, endPoint y: 204, distance: 15.2
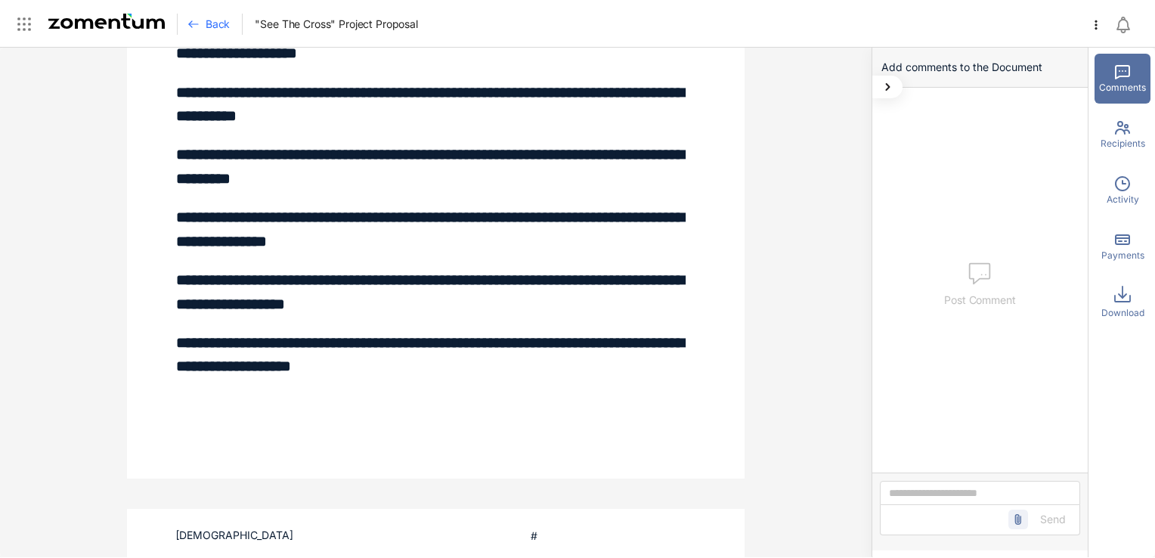
scroll to position [1491, 0]
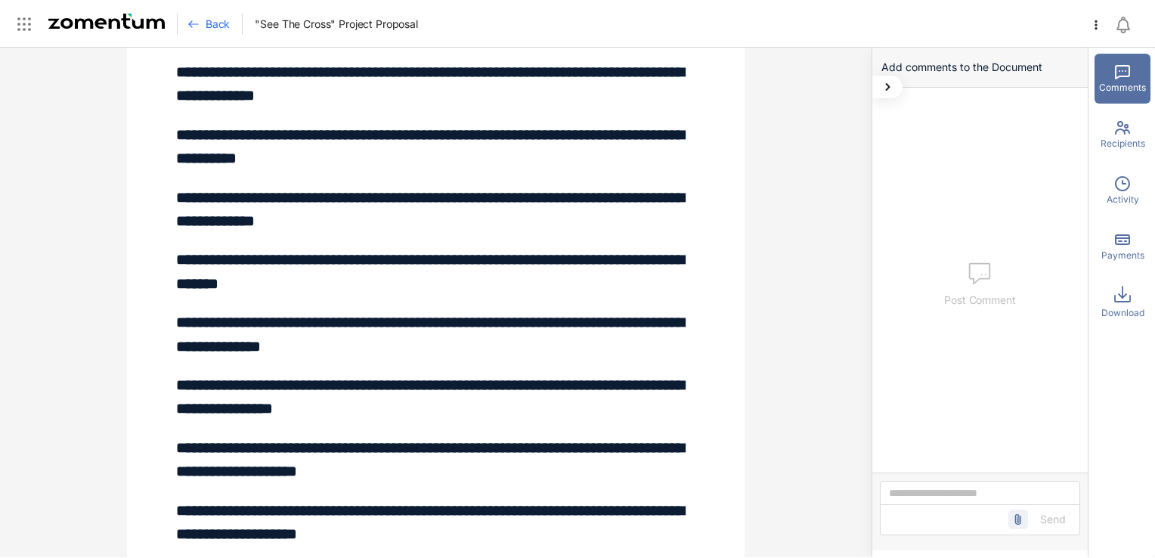
drag, startPoint x: 578, startPoint y: 142, endPoint x: 571, endPoint y: 130, distance: 13.9
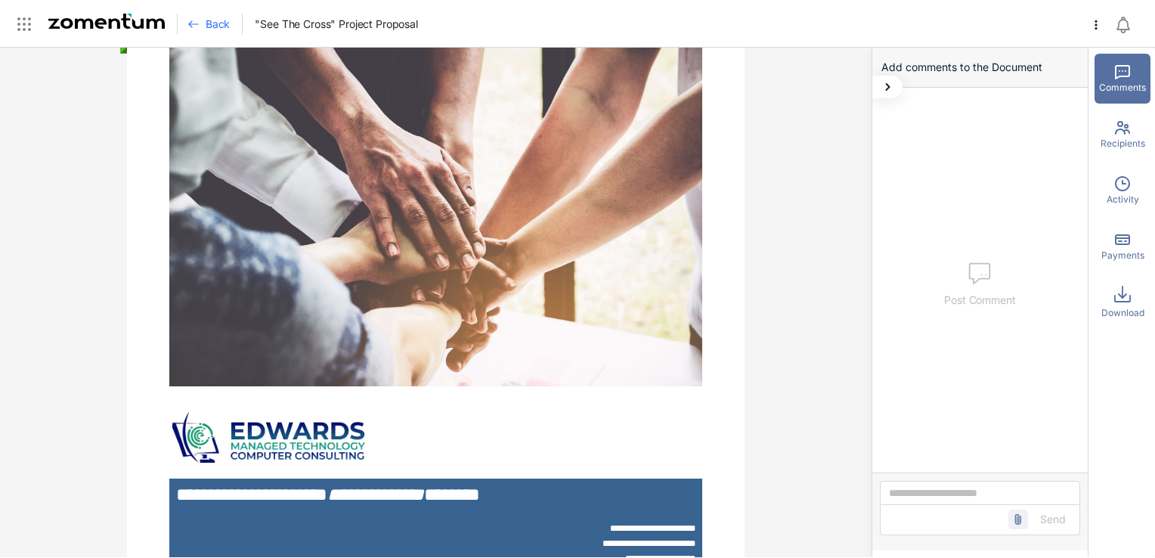
scroll to position [151, 0]
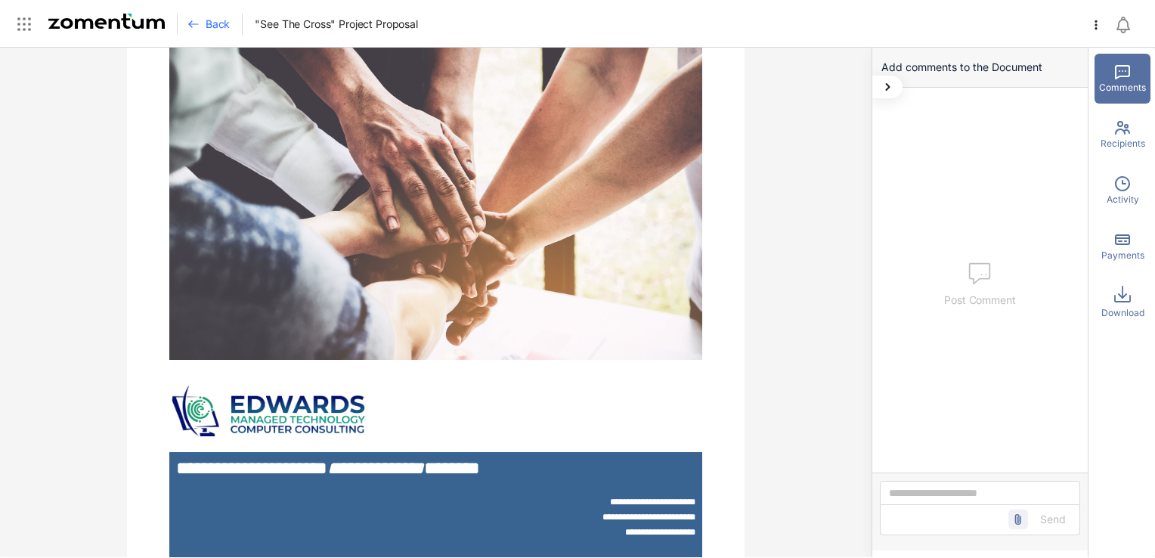
click at [207, 25] on span "Back" at bounding box center [218, 24] width 24 height 15
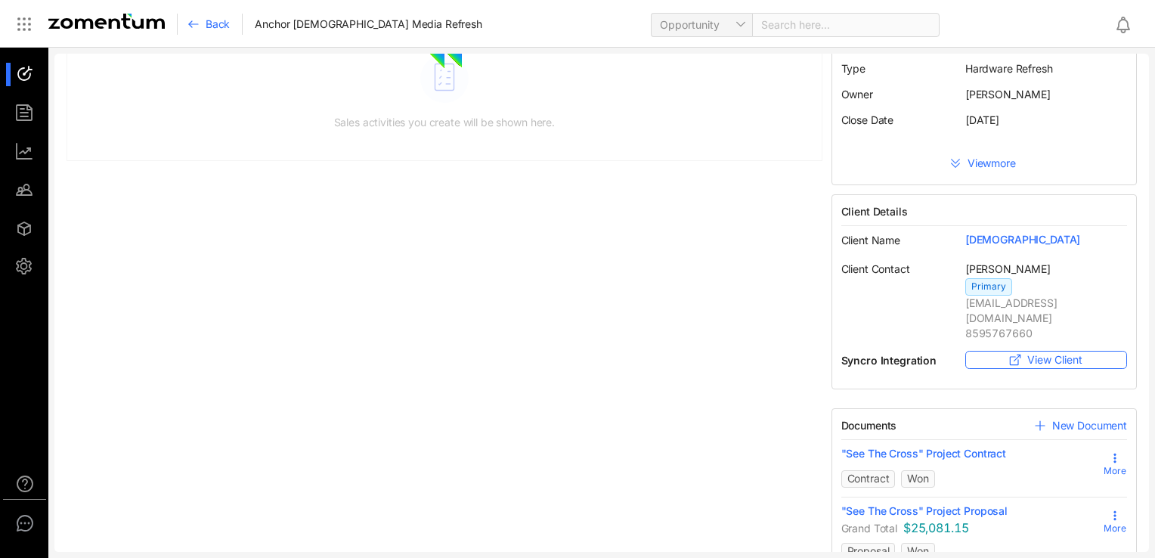
scroll to position [130, 0]
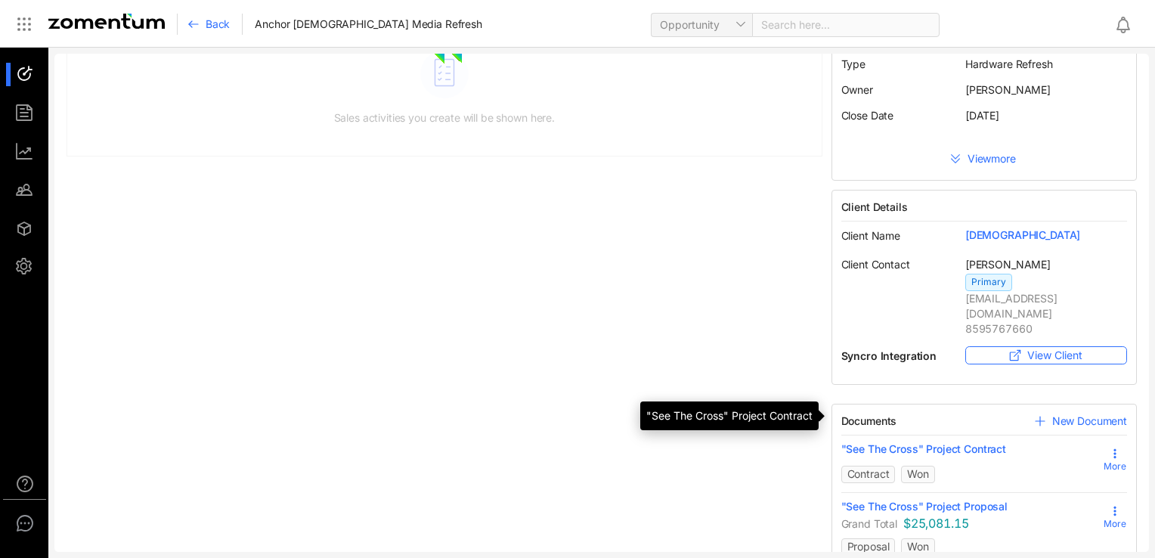
click at [907, 441] on span ""See The Cross" Project Contract" at bounding box center [923, 448] width 165 height 15
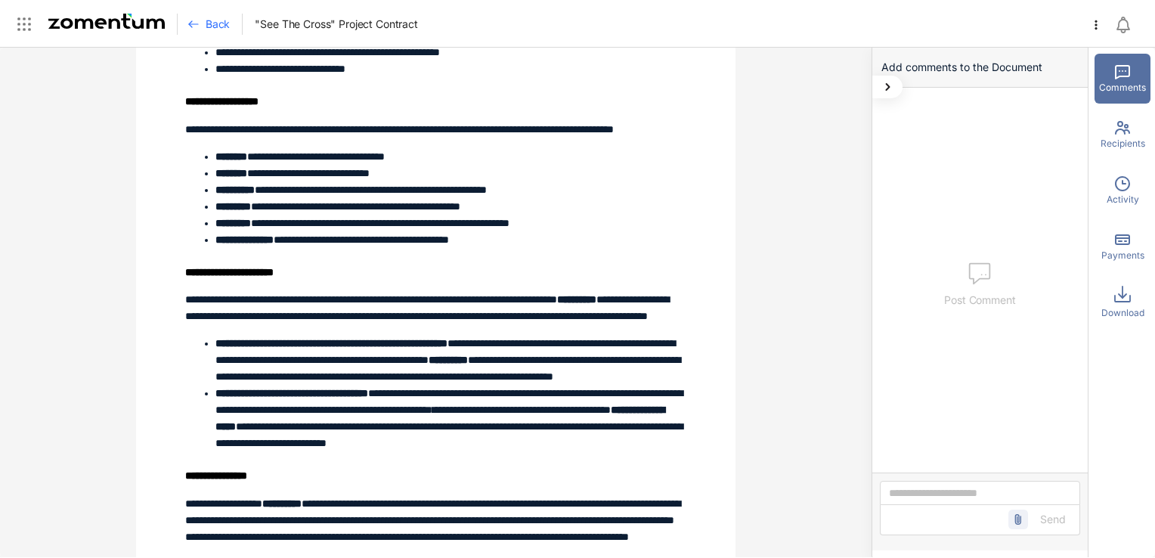
scroll to position [1581, 0]
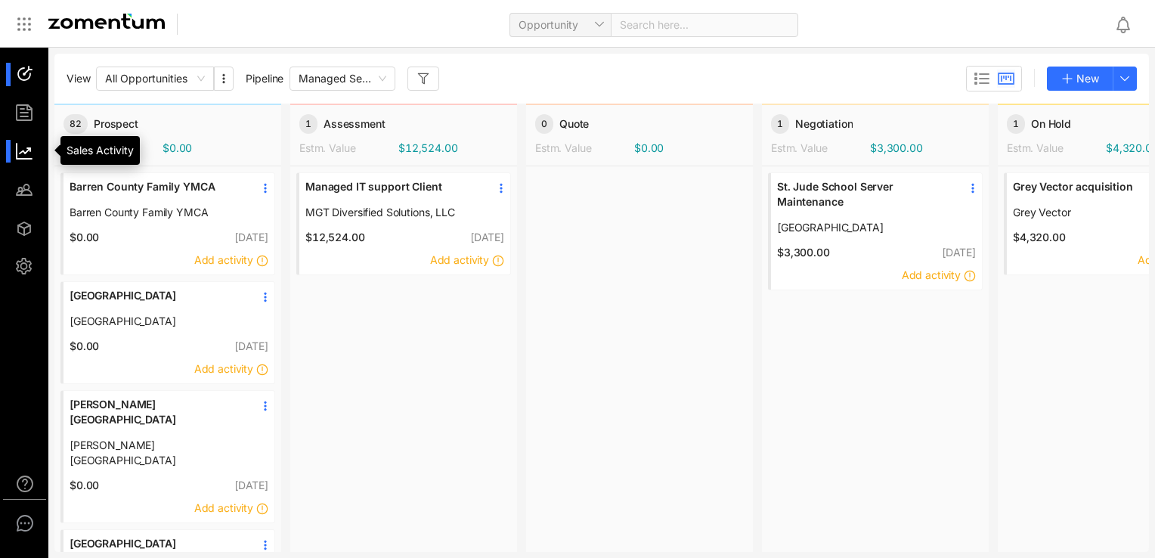
click at [20, 161] on div at bounding box center [31, 151] width 32 height 23
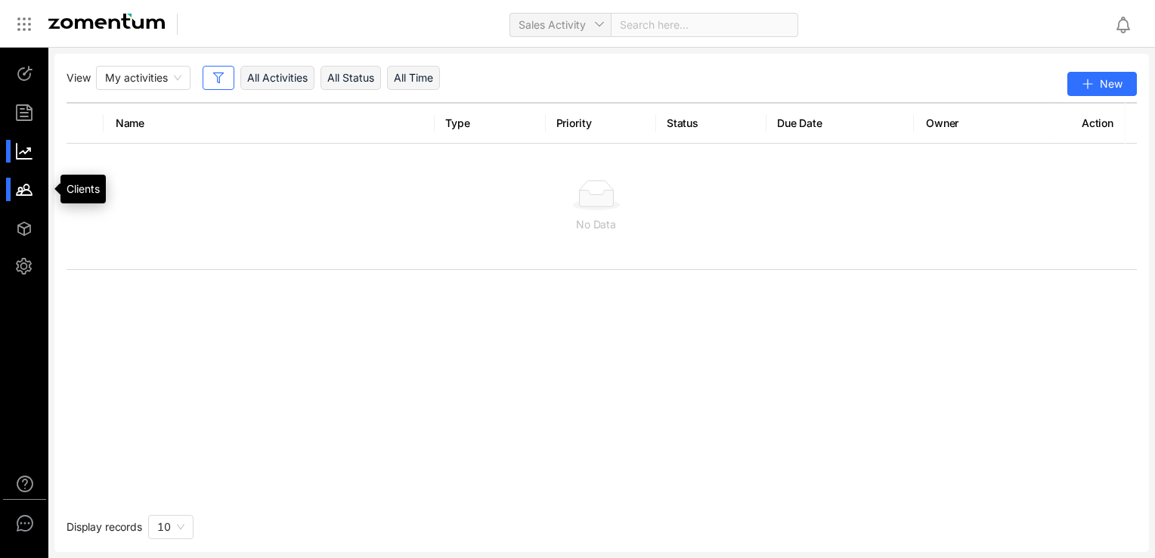
click at [28, 199] on div at bounding box center [31, 189] width 32 height 23
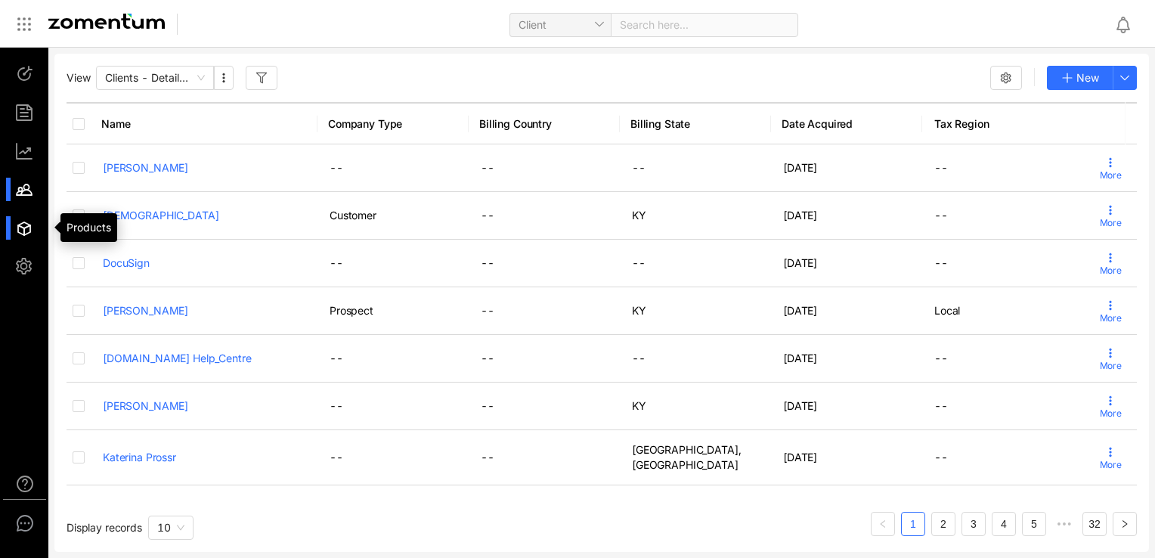
click at [28, 238] on div at bounding box center [31, 227] width 32 height 23
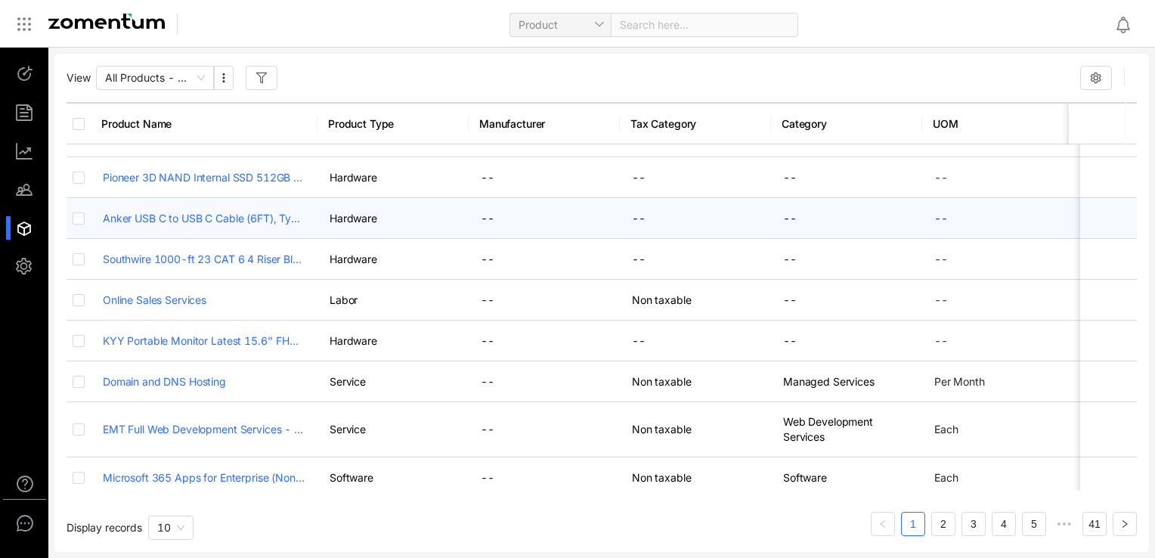
scroll to position [85, 0]
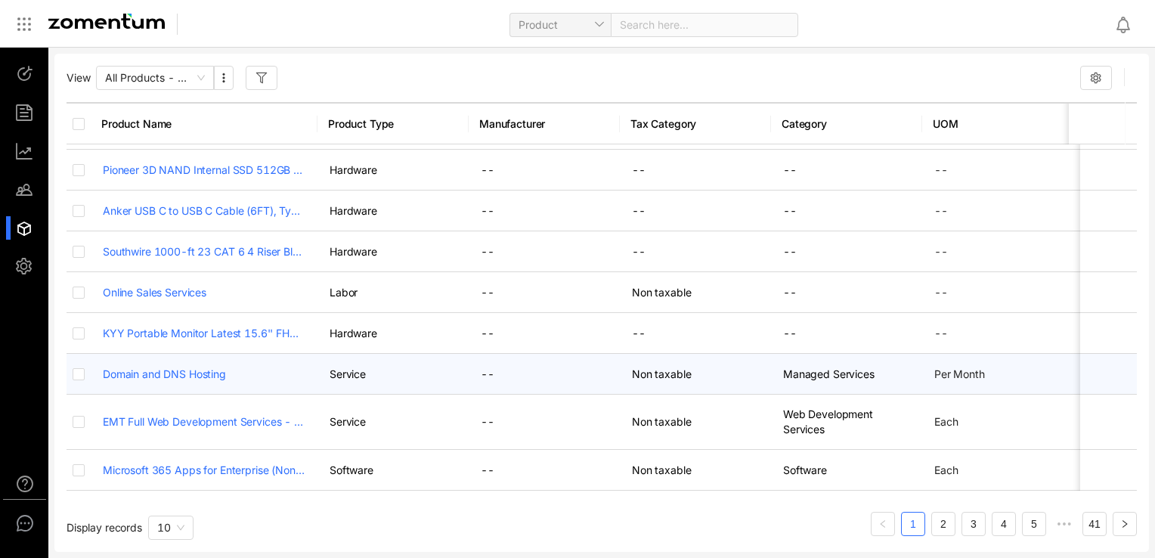
drag, startPoint x: 332, startPoint y: 346, endPoint x: 387, endPoint y: 348, distance: 54.5
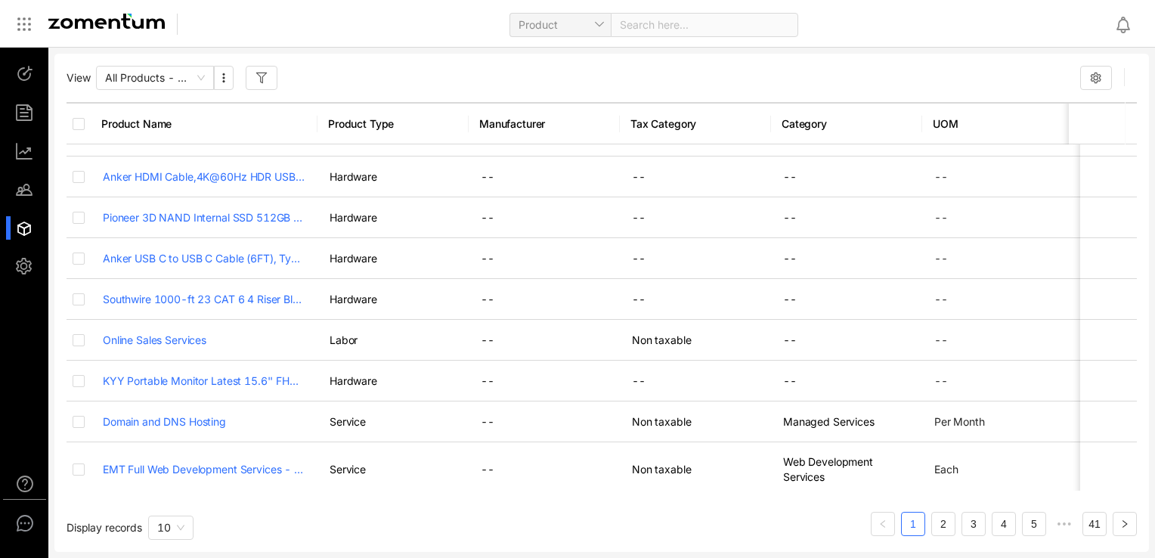
scroll to position [0, 0]
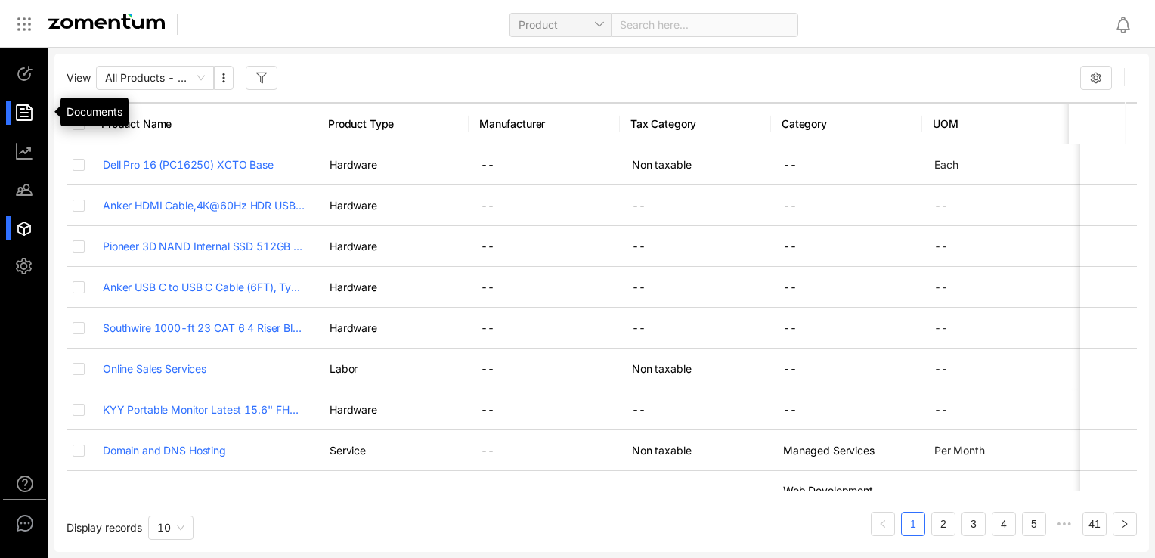
click at [27, 124] on div at bounding box center [31, 112] width 32 height 23
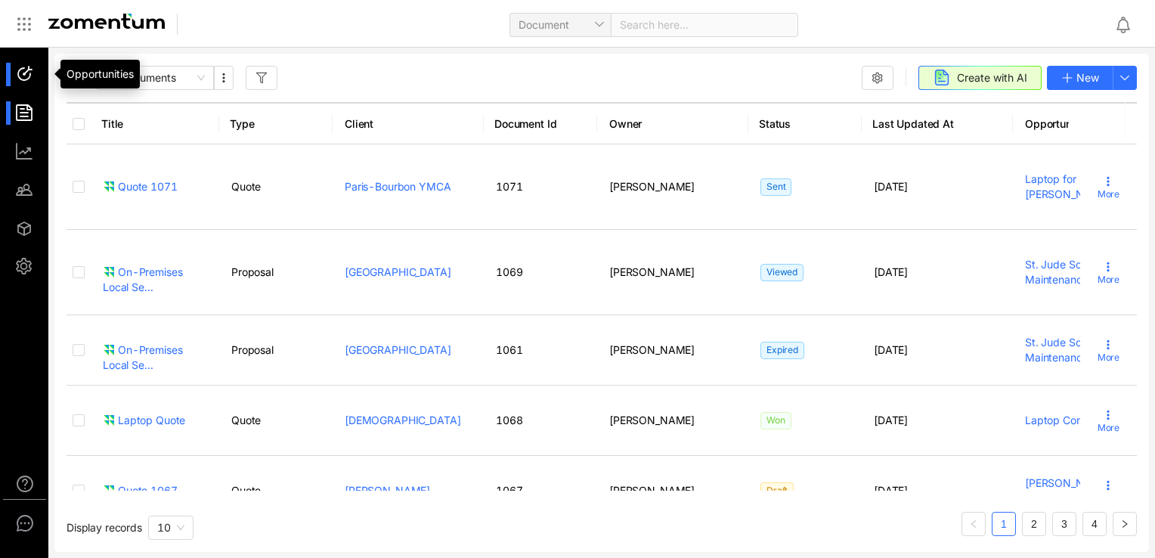
click at [18, 80] on div at bounding box center [31, 74] width 32 height 23
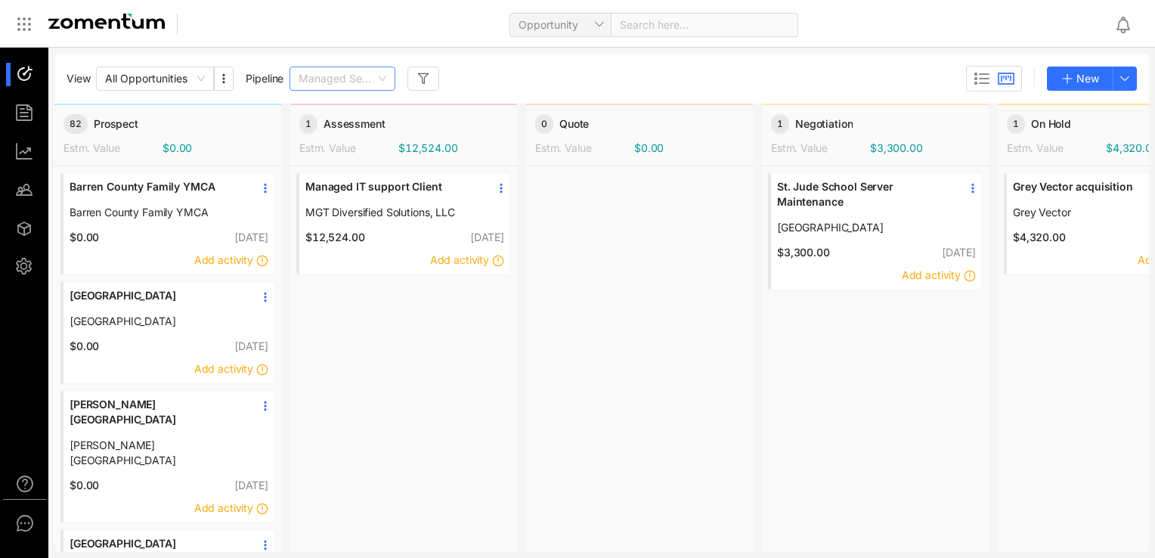
click at [312, 77] on span "Managed Services Sales" at bounding box center [342, 78] width 88 height 23
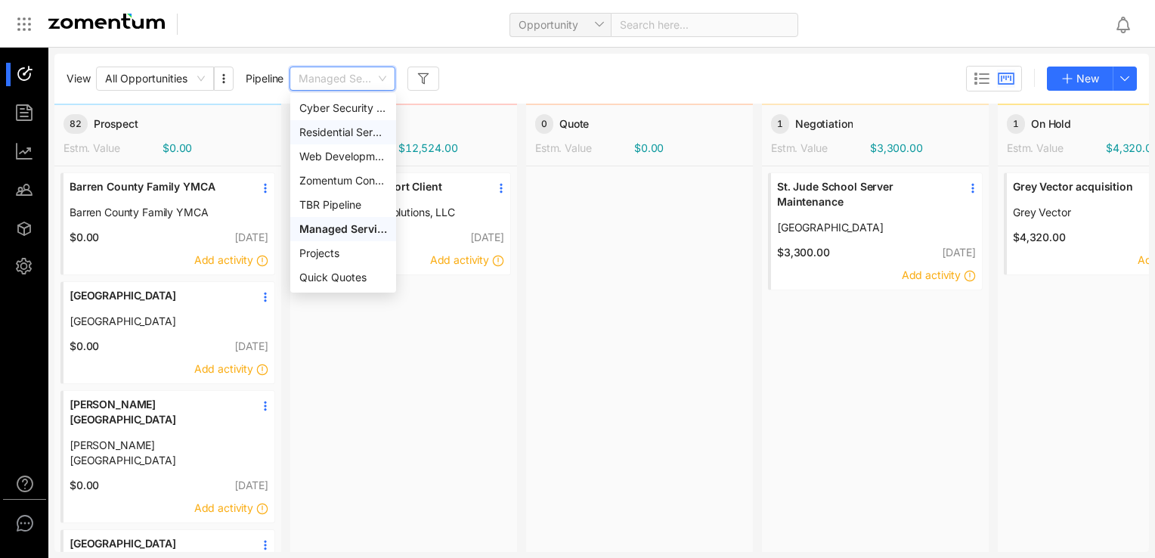
click at [320, 130] on div "Residential Services" at bounding box center [343, 132] width 88 height 17
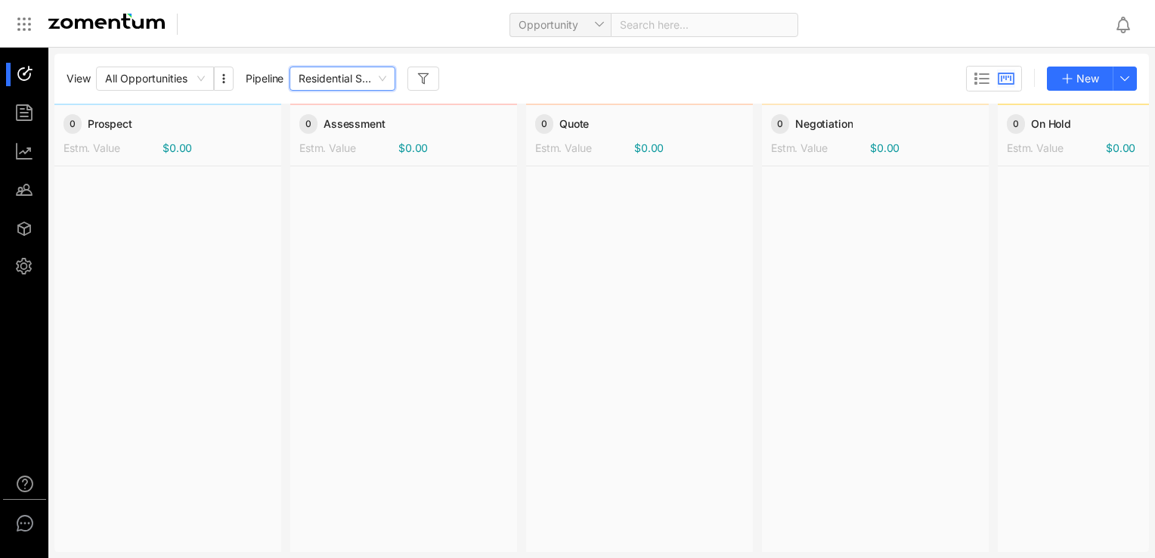
click at [355, 81] on span "Residential Services" at bounding box center [342, 78] width 88 height 23
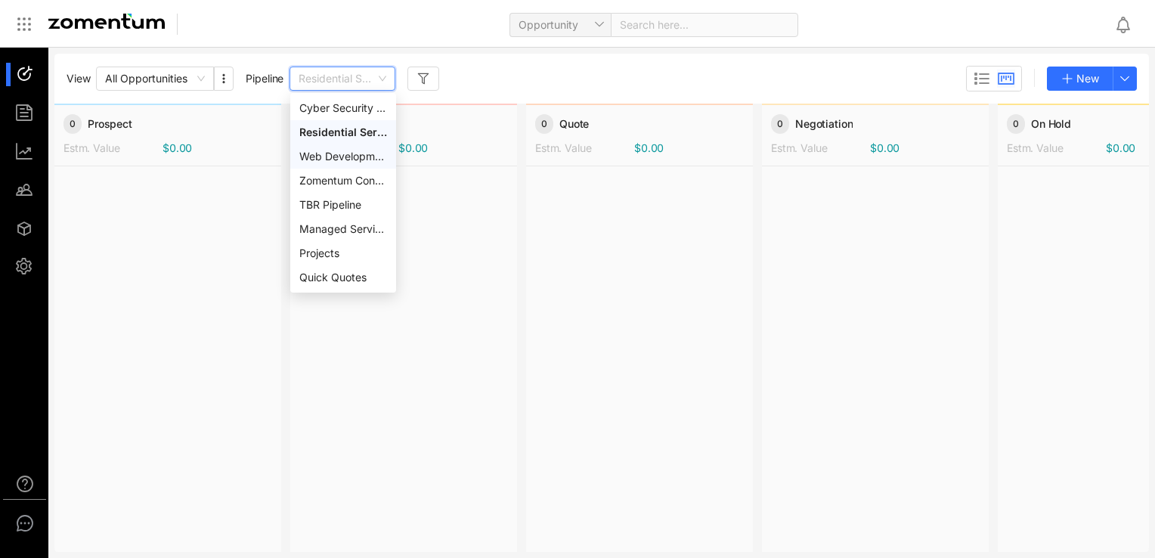
click at [344, 155] on div "Web Development Services" at bounding box center [343, 156] width 88 height 17
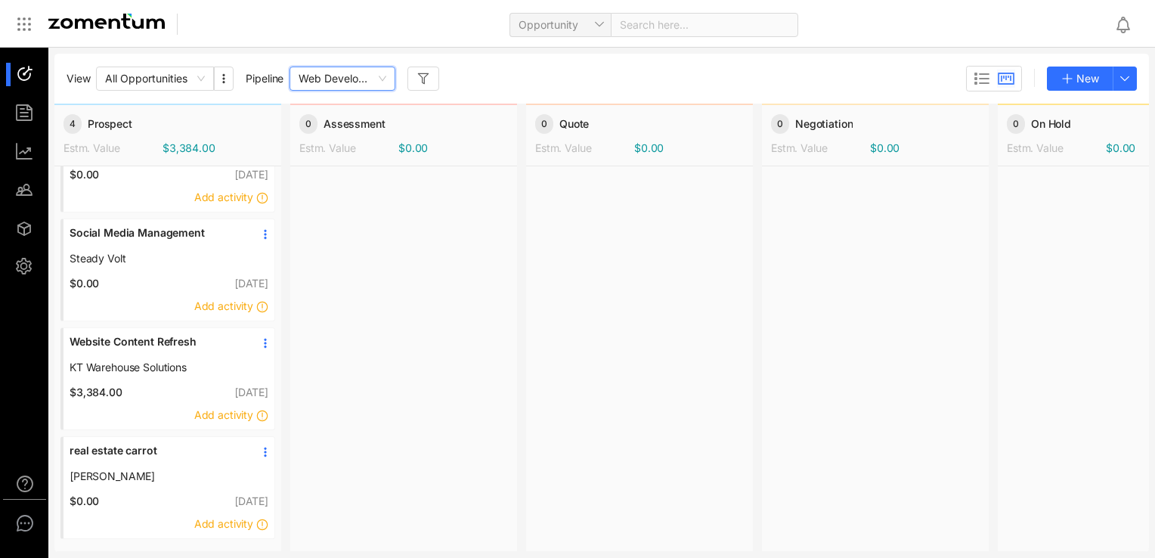
scroll to position [87, 0]
click at [169, 447] on link "real estate carrot" at bounding box center [157, 456] width 174 height 26
click at [172, 360] on span "KT Warehouse Solutions" at bounding box center [157, 367] width 174 height 15
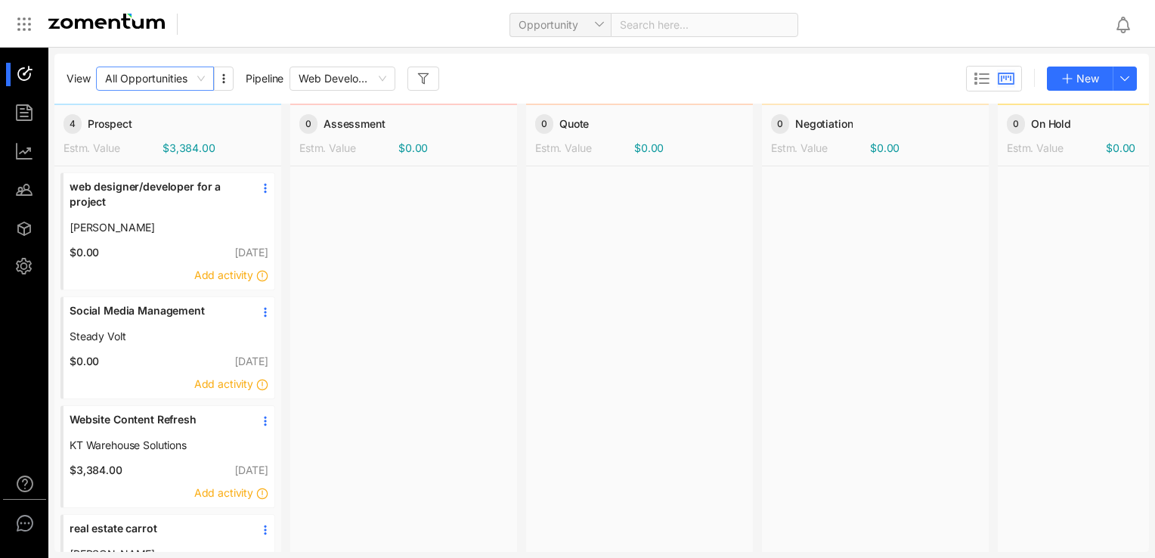
click at [190, 83] on span "All Opportunities" at bounding box center [155, 78] width 100 height 23
click at [196, 83] on span "All Opportunities" at bounding box center [155, 78] width 100 height 23
click at [320, 85] on span "Web Development Services" at bounding box center [342, 78] width 88 height 23
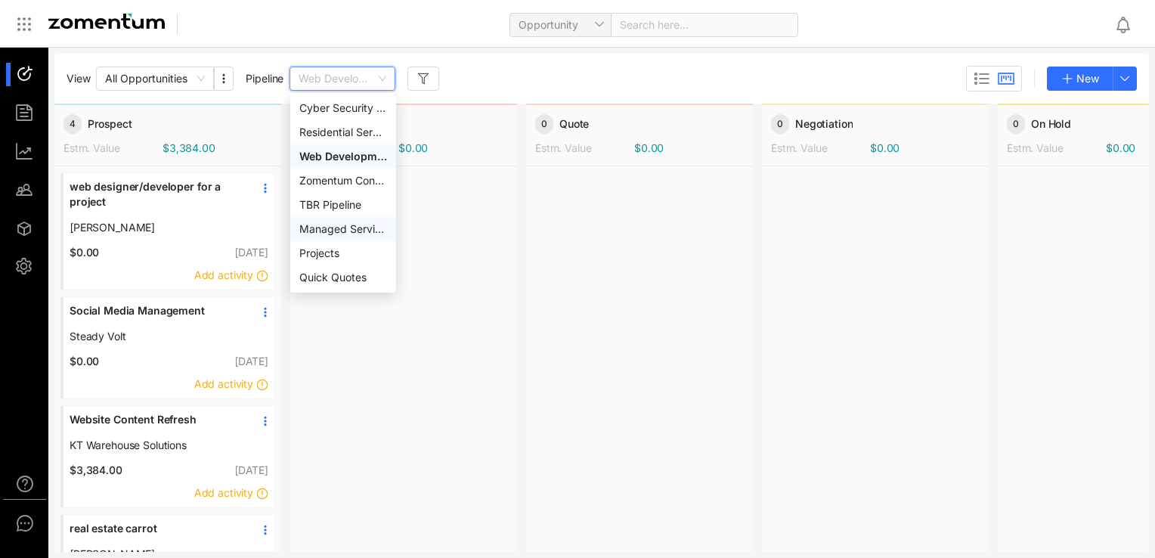
click at [351, 233] on div "Managed Services Sales" at bounding box center [343, 229] width 88 height 17
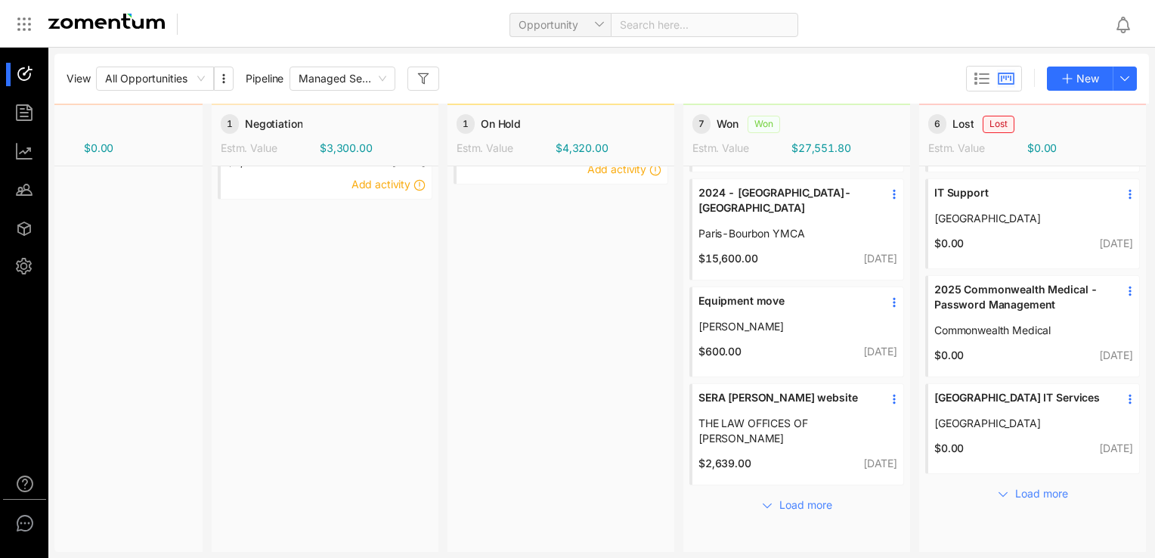
scroll to position [96, 561]
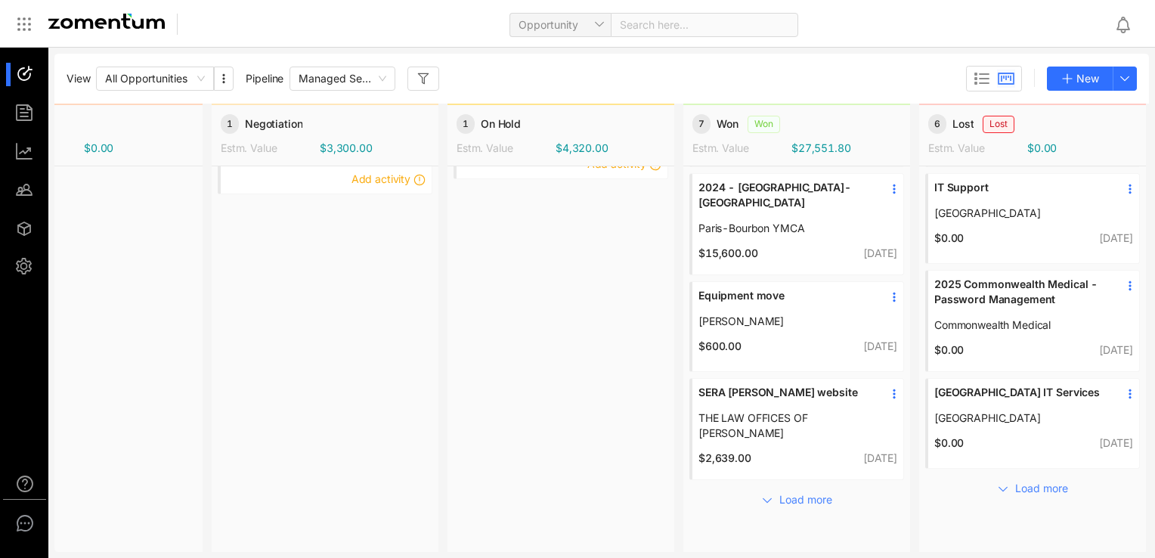
click at [837, 396] on link "SERA [PERSON_NAME] website" at bounding box center [785, 398] width 174 height 26
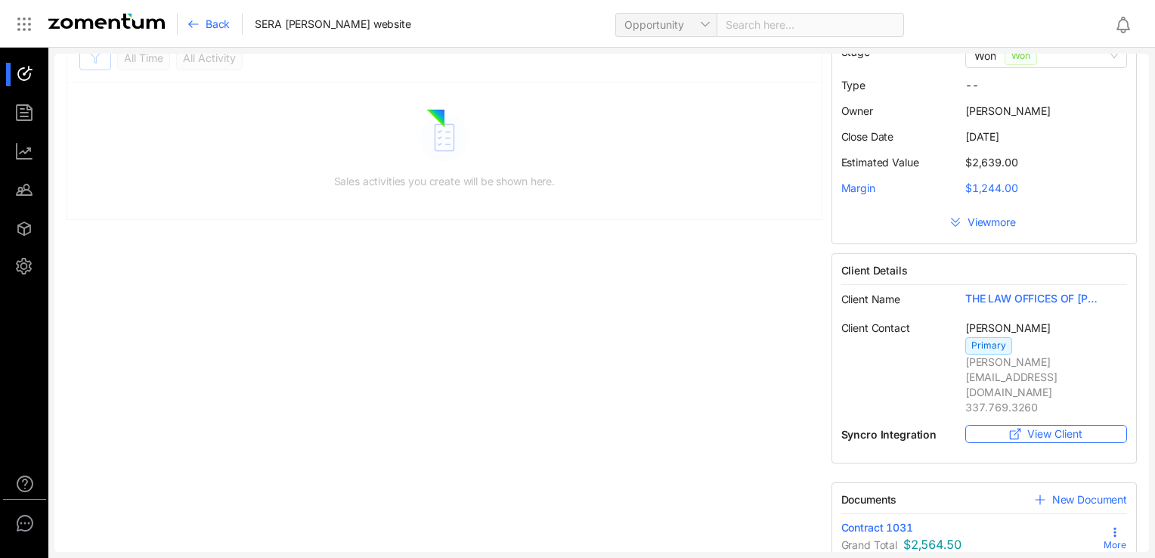
scroll to position [73, 0]
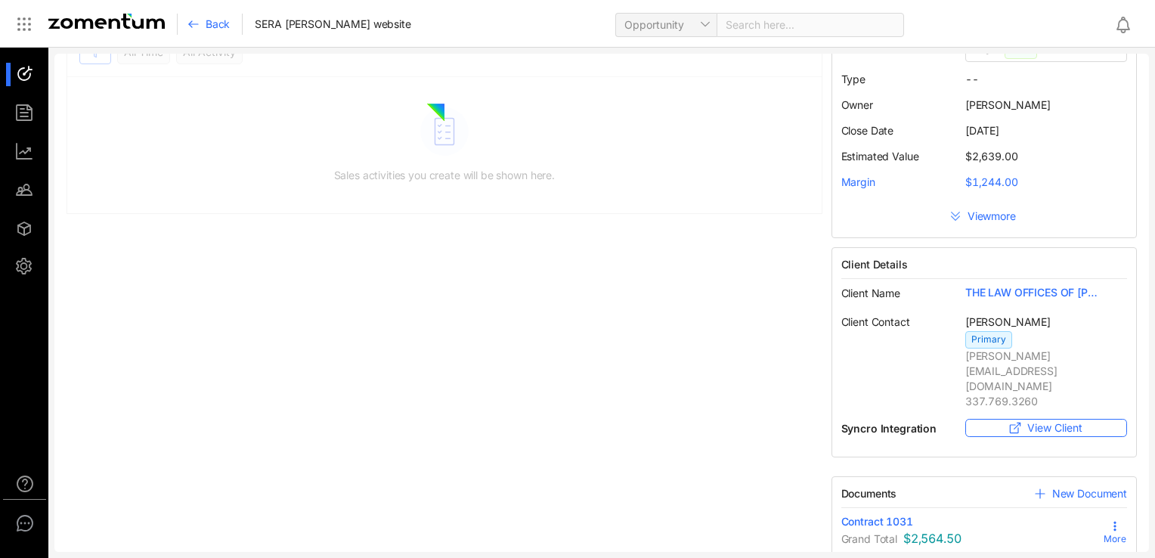
click at [952, 218] on button "View more" at bounding box center [984, 216] width 286 height 24
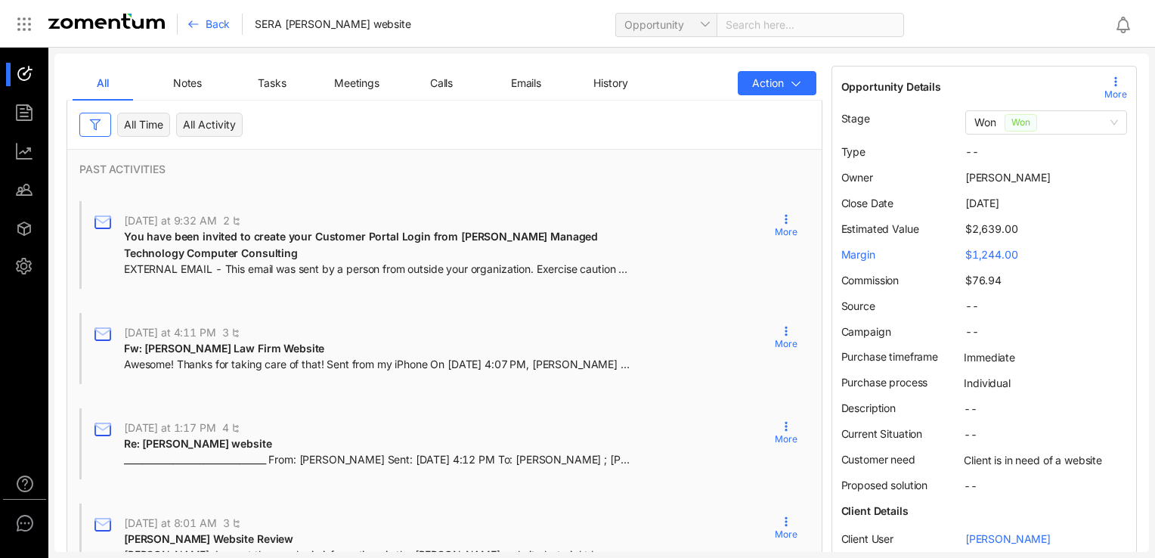
scroll to position [0, 0]
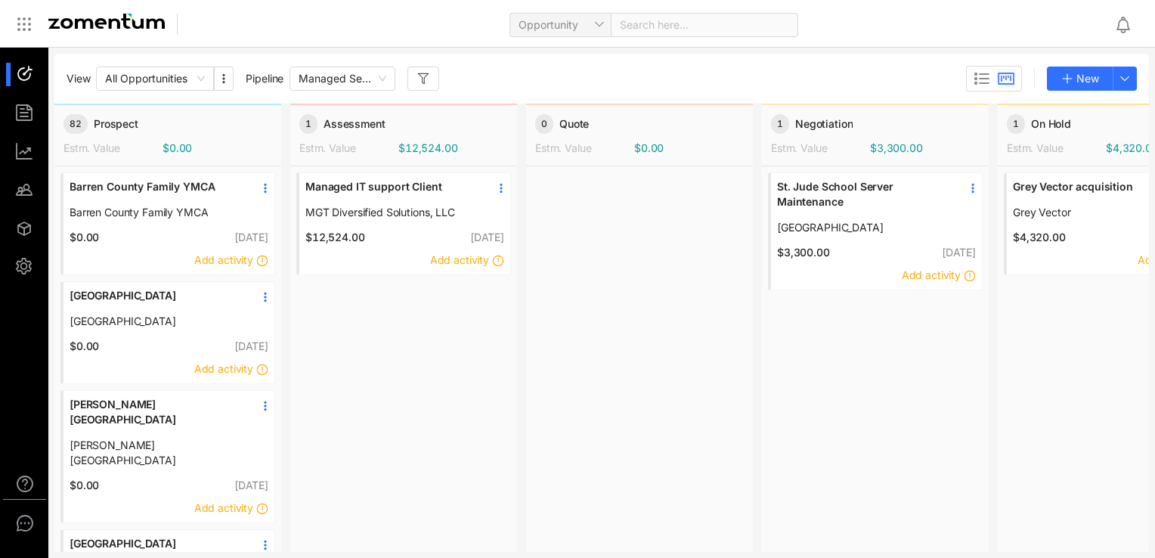
click at [459, 221] on div "Managed IT support Client MGT Diversified Solutions, LLC" at bounding box center [404, 199] width 211 height 53
click at [459, 209] on span "MGT Diversified Solutions, LLC" at bounding box center [392, 212] width 174 height 15
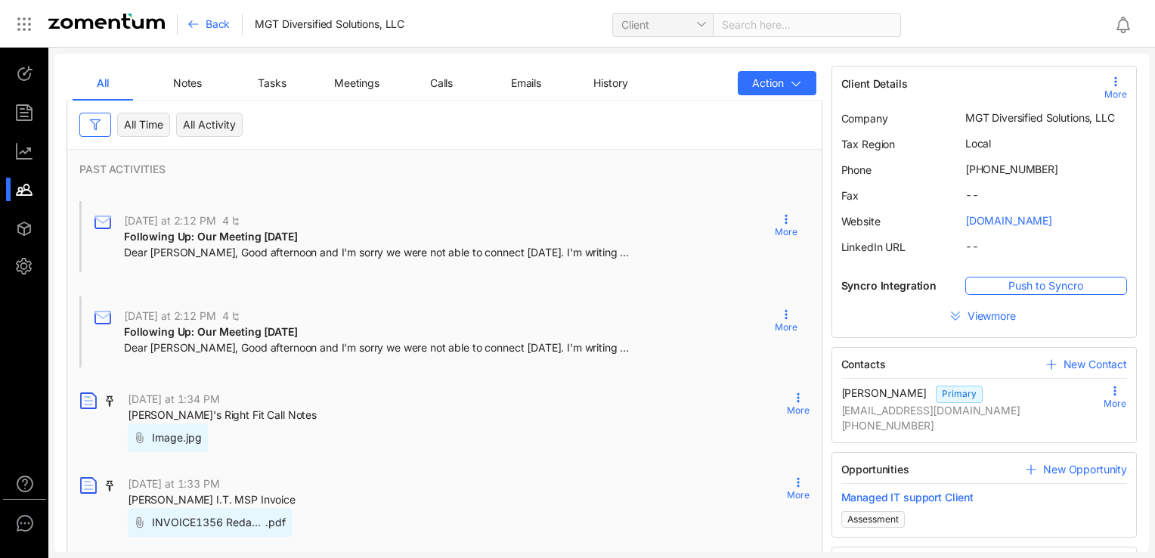
click at [967, 316] on span "View more" at bounding box center [992, 315] width 51 height 15
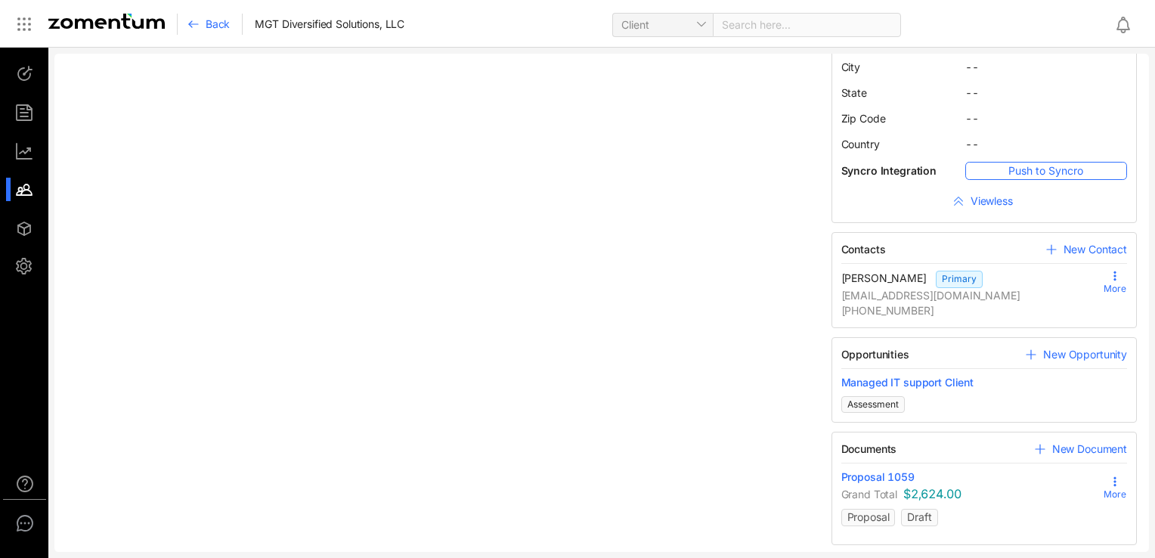
scroll to position [925, 0]
click at [863, 472] on span "Proposal 1059" at bounding box center [877, 475] width 73 height 15
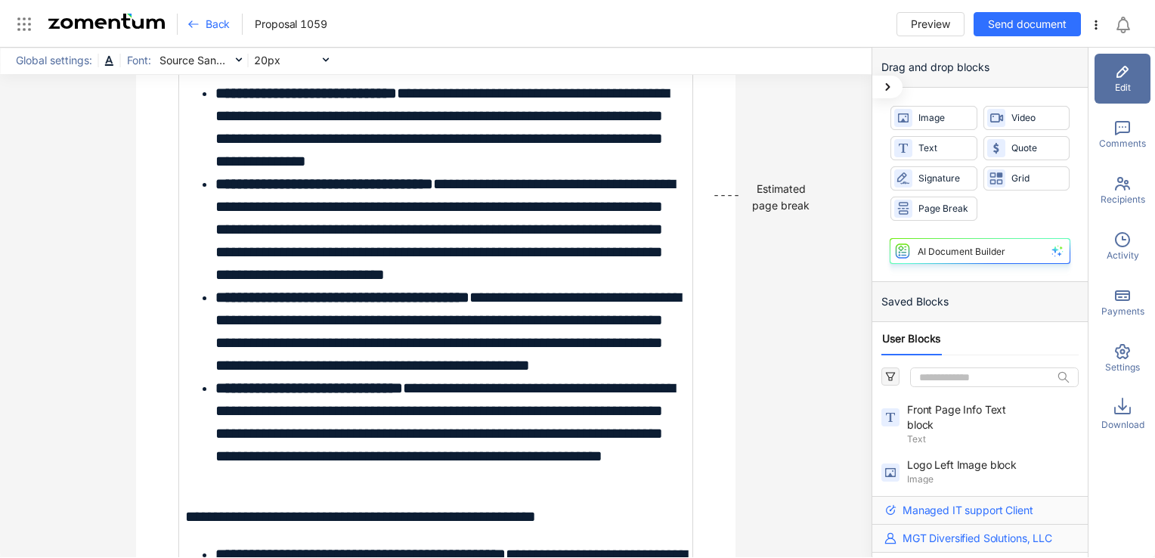
scroll to position [4307, 0]
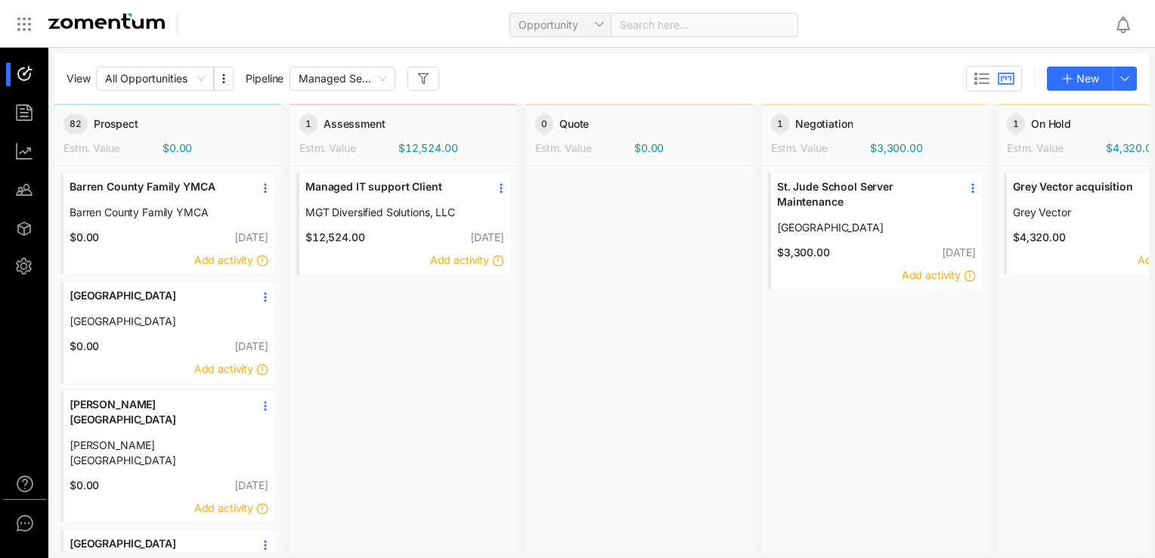
click at [1154, 543] on html "N Preferences Notifications Email Templates S Account Email Settings Users Supp…" at bounding box center [577, 279] width 1155 height 558
click at [1154, 403] on html "N Preferences Notifications Email Templates S Account Email Settings Users Supp…" at bounding box center [577, 279] width 1155 height 558
click at [17, 21] on icon at bounding box center [24, 24] width 18 height 18
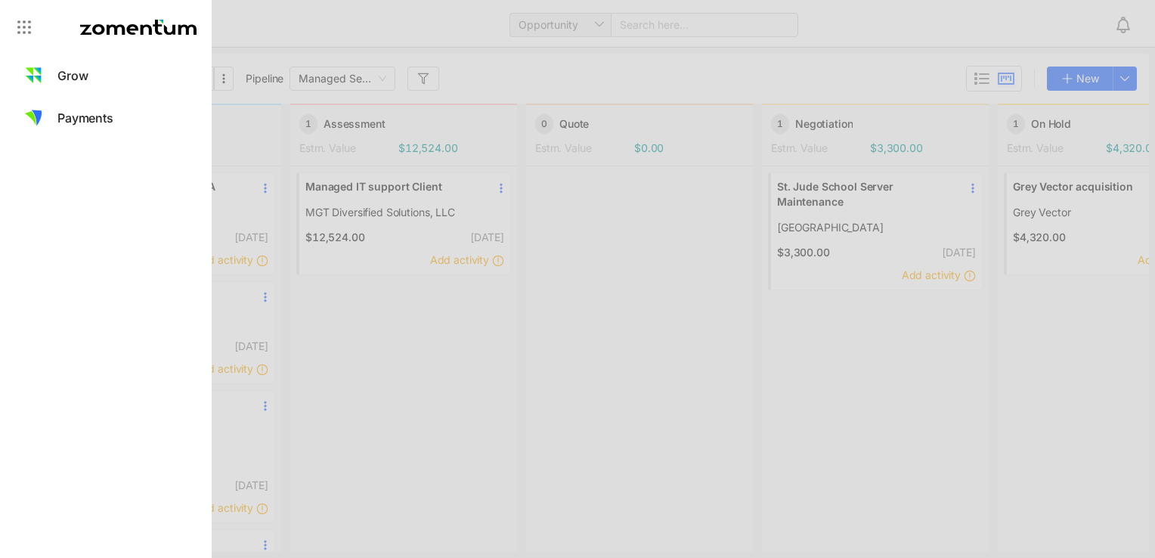
click at [248, 46] on div at bounding box center [577, 279] width 1155 height 558
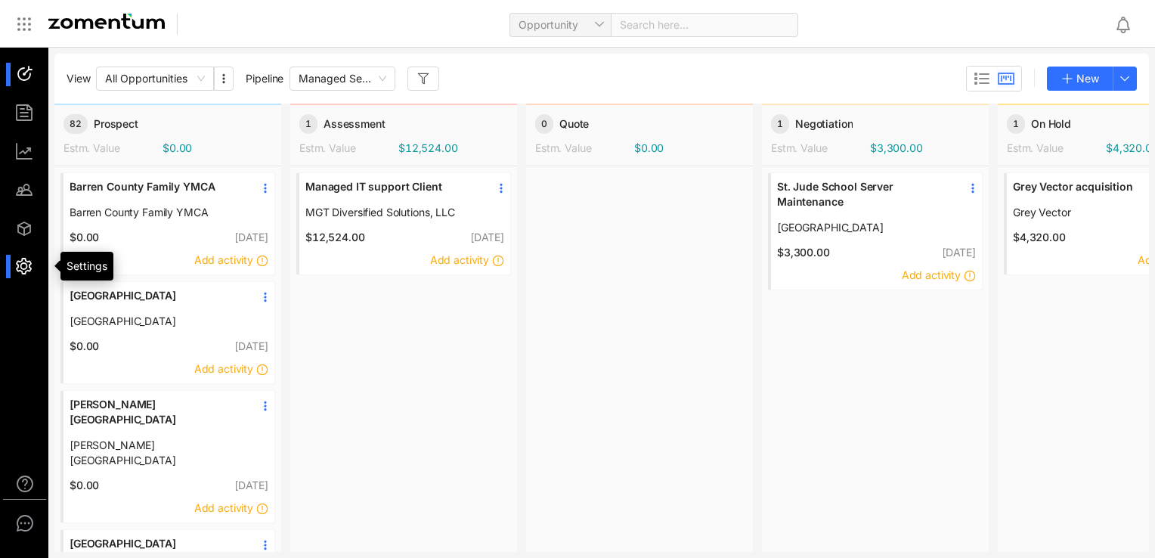
click at [29, 270] on div at bounding box center [31, 266] width 32 height 23
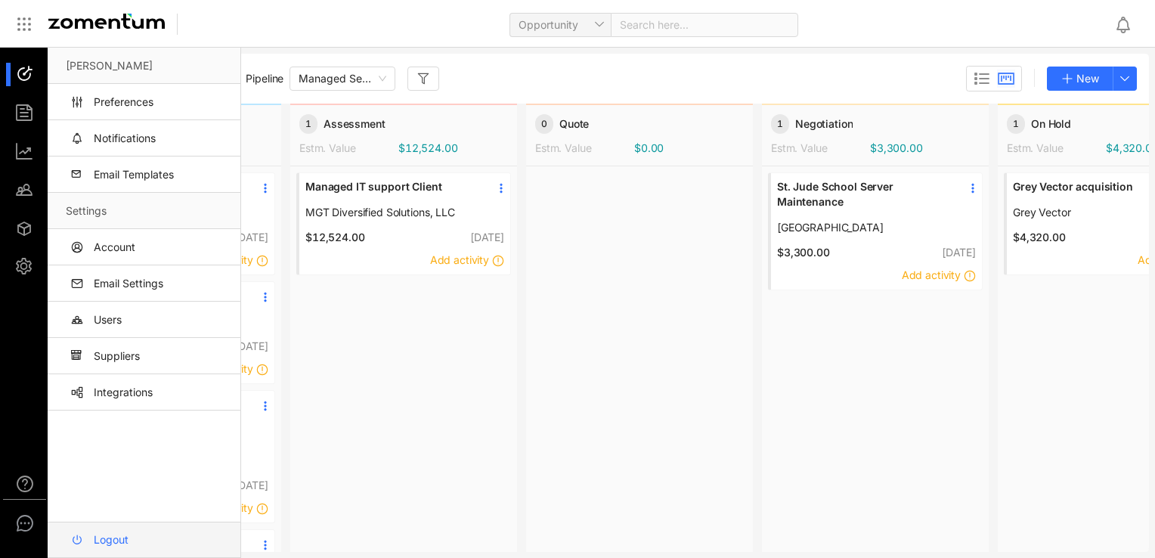
click at [109, 535] on link "Logout" at bounding box center [147, 539] width 162 height 36
